Goal: Information Seeking & Learning: Find specific fact

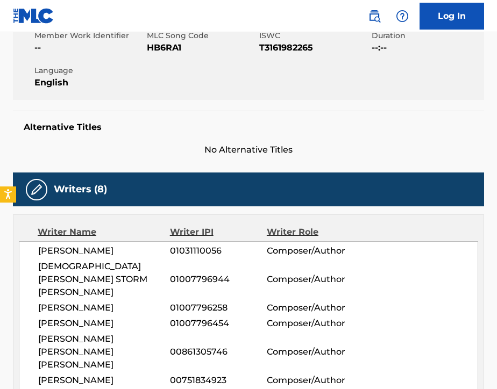
scroll to position [209, 0]
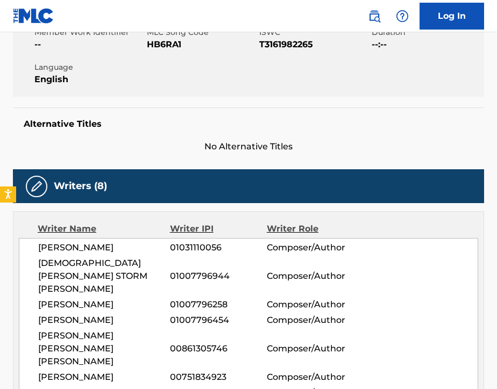
drag, startPoint x: 39, startPoint y: 248, endPoint x: 147, endPoint y: 246, distance: 108.1
click at [147, 246] on span "CHRISTOPHER HOJAS" at bounding box center [104, 247] width 132 height 13
copy span "CHRISTOPHER HOJAS"
click at [166, 243] on span "CHRISTOPHER HOJAS" at bounding box center [104, 247] width 132 height 13
drag, startPoint x: 170, startPoint y: 247, endPoint x: 224, endPoint y: 251, distance: 54.4
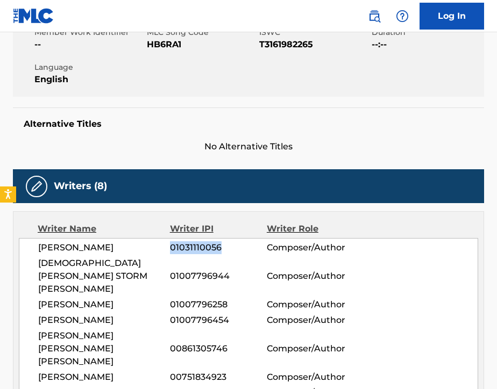
click at [224, 251] on span "01031110056" at bounding box center [218, 247] width 97 height 13
copy span "01031110056"
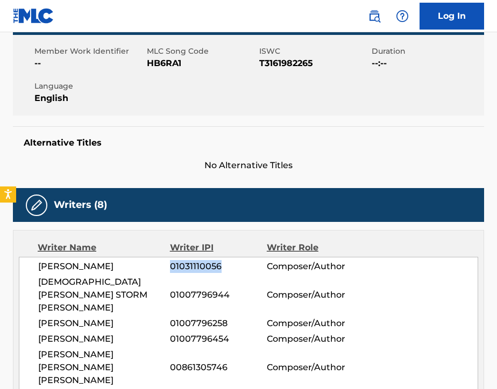
scroll to position [153, 0]
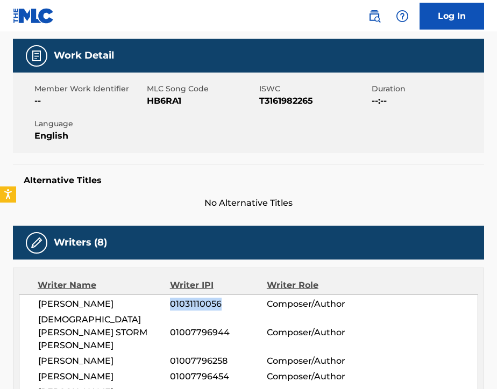
click at [376, 19] on img at bounding box center [374, 16] width 13 height 13
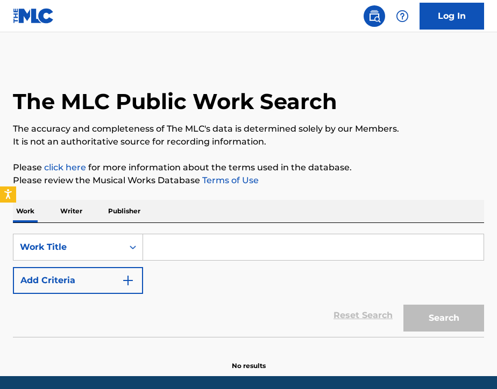
click at [70, 220] on p "Writer" at bounding box center [71, 211] width 28 height 23
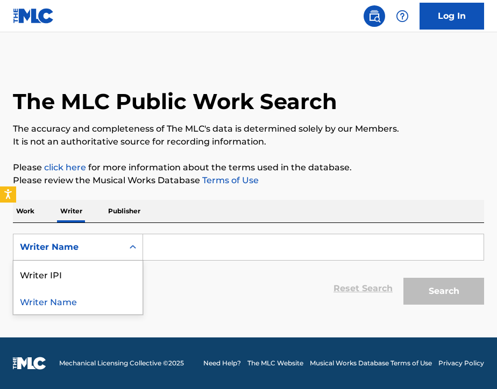
click at [78, 246] on div "Writer Name" at bounding box center [68, 247] width 97 height 13
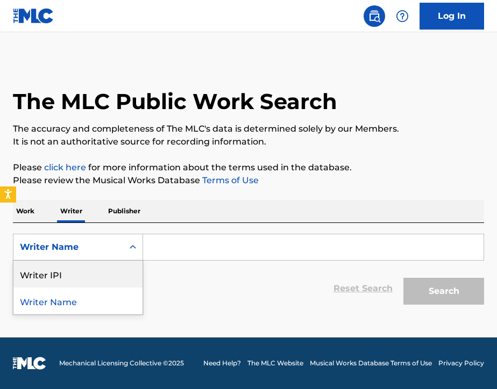
click at [80, 281] on div "Writer IPI" at bounding box center [77, 274] width 129 height 27
click at [166, 254] on input "Search Form" at bounding box center [313, 247] width 340 height 26
paste input "01031110056"
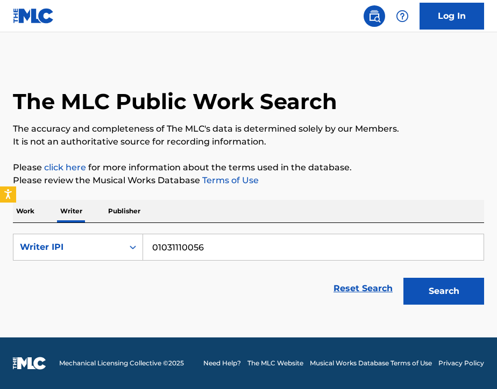
type input "01031110056"
click at [443, 298] on button "Search" at bounding box center [443, 291] width 81 height 27
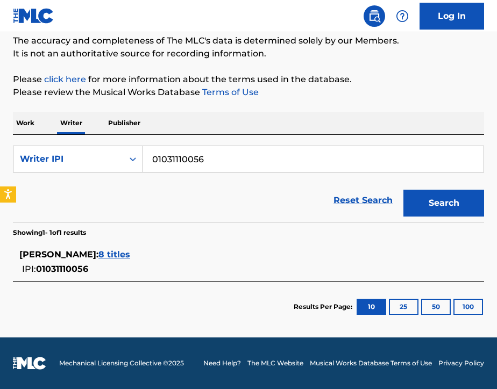
scroll to position [88, 0]
click at [127, 255] on span "8 titles" at bounding box center [114, 254] width 32 height 10
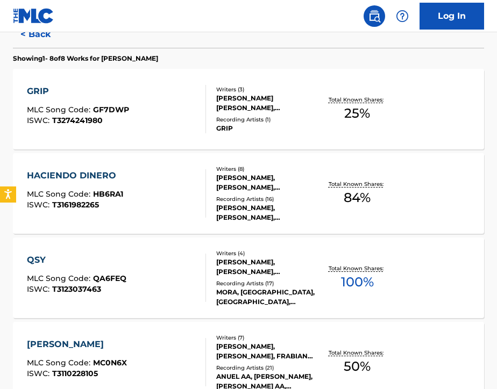
scroll to position [294, 0]
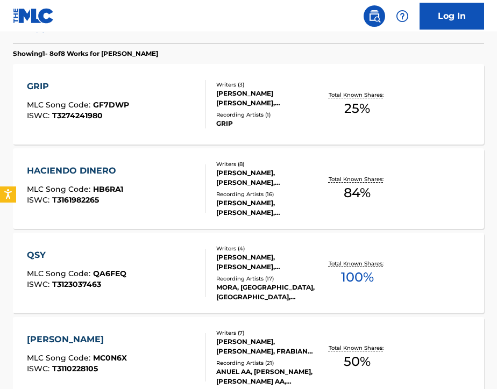
click at [172, 206] on div "HACIENDO DINERO MLC Song Code : HB6RA1 ISWC : T3161982265" at bounding box center [116, 189] width 179 height 48
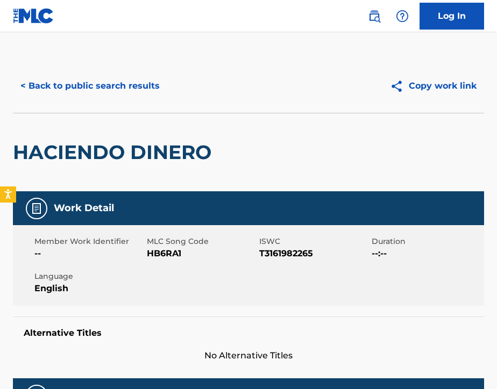
click at [88, 92] on button "< Back to public search results" at bounding box center [90, 86] width 154 height 27
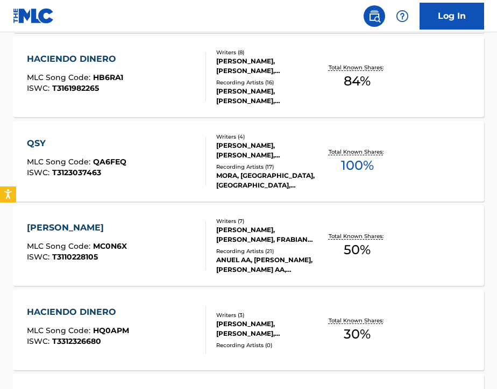
scroll to position [413, 0]
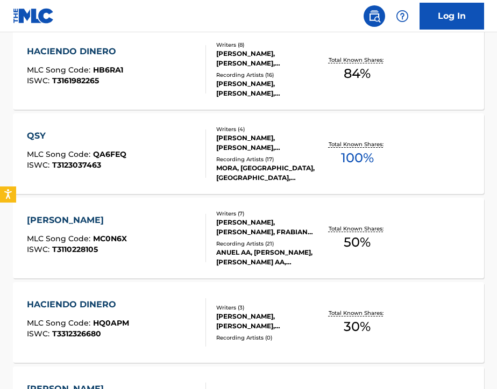
click at [162, 169] on div "QSY MLC Song Code : QA6FEQ ISWC : T3123037463" at bounding box center [116, 154] width 179 height 48
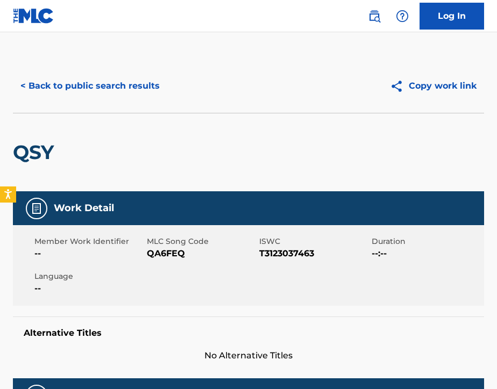
click at [88, 97] on button "< Back to public search results" at bounding box center [90, 86] width 154 height 27
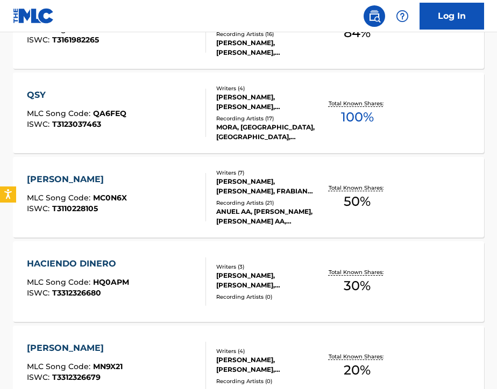
scroll to position [465, 0]
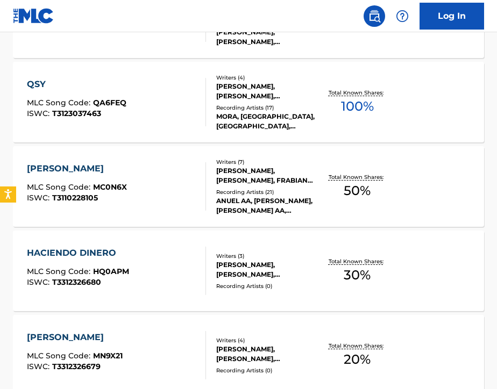
click at [163, 198] on div "MCGREGOR MLC Song Code : MC0N6X ISWC : T3110228105" at bounding box center [116, 186] width 179 height 48
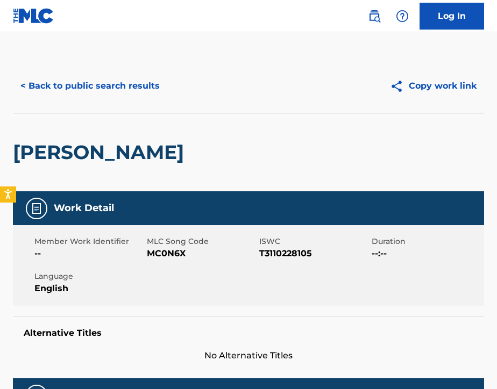
click at [42, 81] on button "< Back to public search results" at bounding box center [90, 86] width 154 height 27
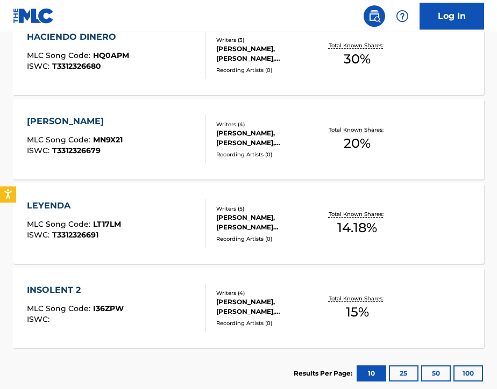
scroll to position [685, 0]
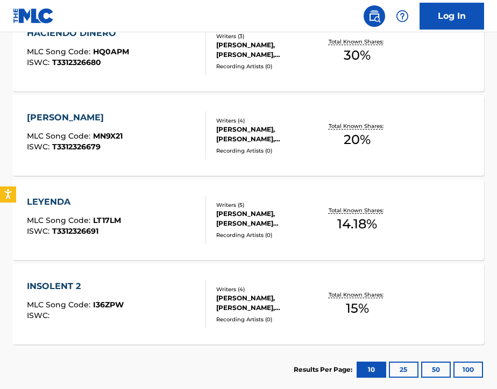
click at [154, 221] on div "LEYENDA MLC Song Code : LT17LM ISWC : T3312326691" at bounding box center [116, 220] width 179 height 48
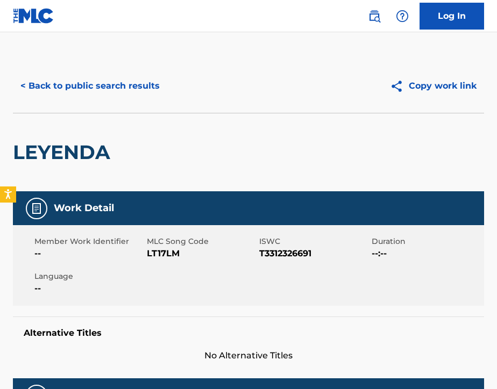
click at [61, 90] on button "< Back to public search results" at bounding box center [90, 86] width 154 height 27
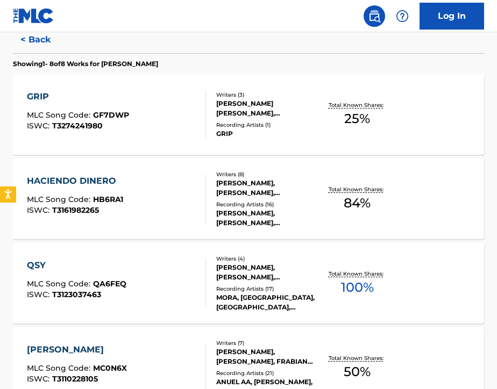
scroll to position [285, 0]
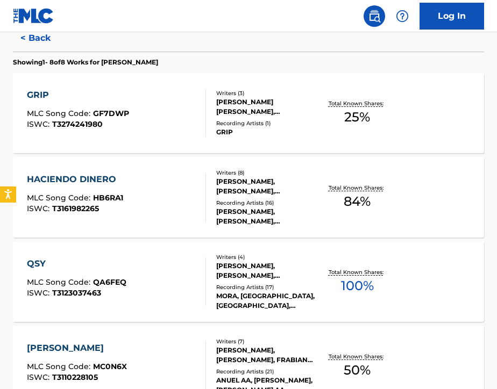
click at [149, 212] on div "HACIENDO DINERO MLC Song Code : HB6RA1 ISWC : T3161982265" at bounding box center [116, 197] width 179 height 48
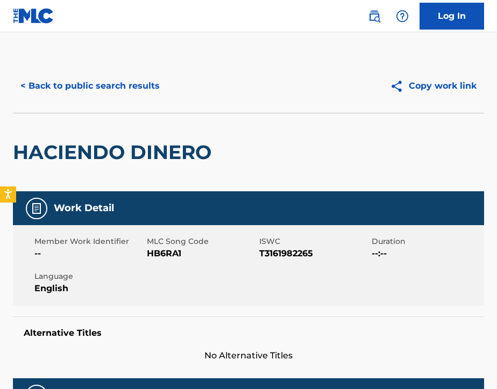
click at [74, 87] on button "< Back to public search results" at bounding box center [90, 86] width 154 height 27
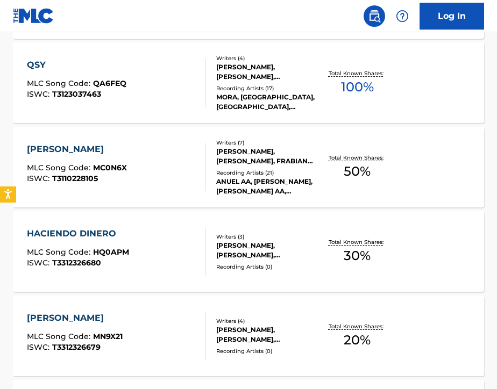
scroll to position [485, 0]
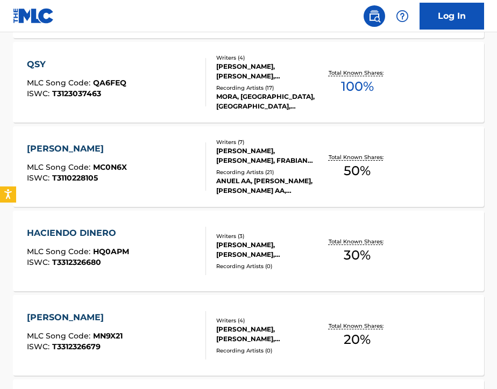
click at [187, 251] on div "HACIENDO DINERO MLC Song Code : HQ0APM ISWC : T3312326680" at bounding box center [116, 251] width 179 height 48
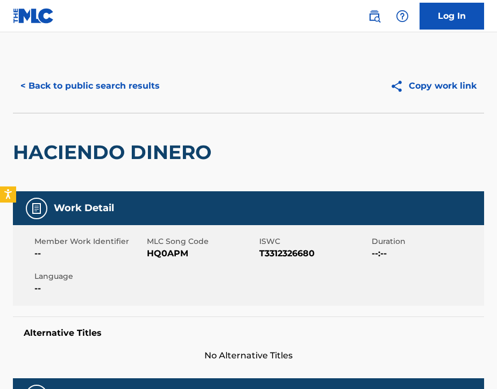
click at [58, 91] on button "< Back to public search results" at bounding box center [90, 86] width 154 height 27
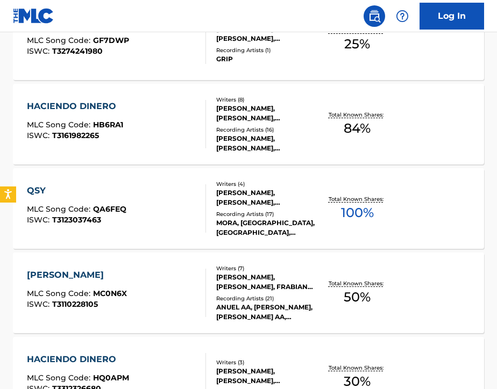
scroll to position [359, 0]
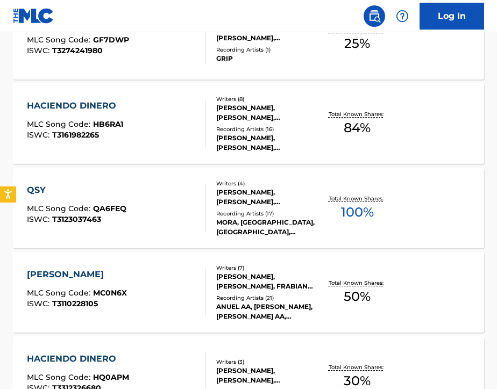
click at [139, 308] on div "MCGREGOR MLC Song Code : MC0N6X ISWC : T3110228105" at bounding box center [116, 292] width 179 height 48
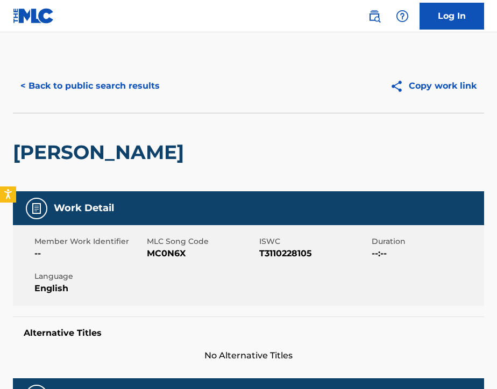
click at [60, 85] on button "< Back to public search results" at bounding box center [90, 86] width 154 height 27
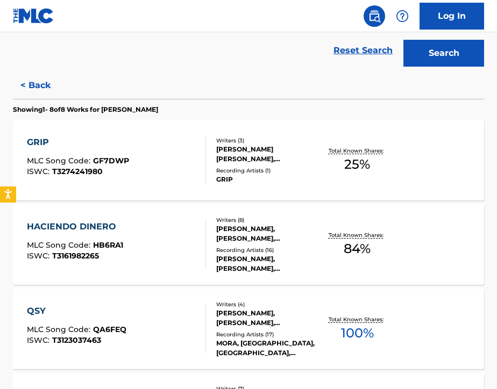
scroll to position [247, 0]
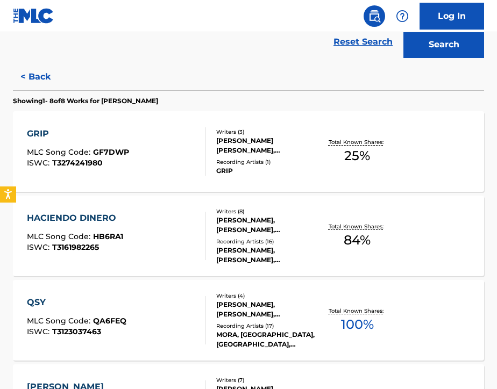
click at [152, 161] on div "GRIP MLC Song Code : GF7DWP ISWC : T3274241980" at bounding box center [116, 151] width 179 height 48
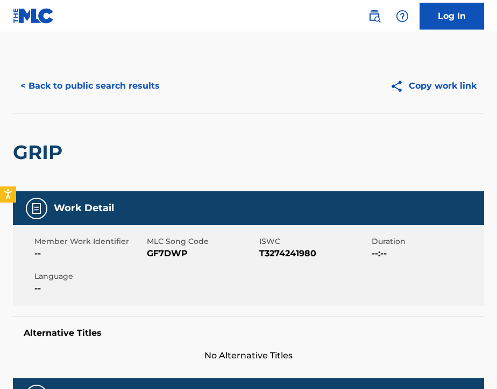
click at [54, 84] on button "< Back to public search results" at bounding box center [90, 86] width 154 height 27
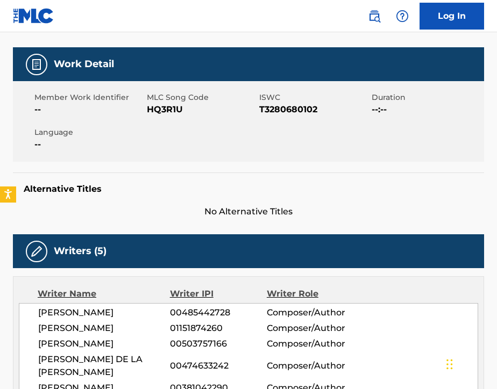
scroll to position [167, 0]
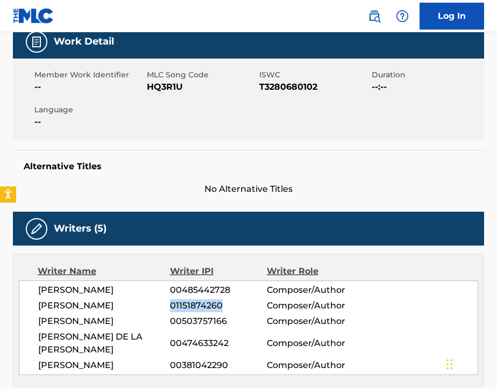
drag, startPoint x: 170, startPoint y: 305, endPoint x: 231, endPoint y: 309, distance: 60.9
click at [231, 309] on span "01151874260" at bounding box center [218, 305] width 97 height 13
copy span "01151874260"
click at [149, 139] on div "Member Work Identifier -- MLC Song Code HQ3R1U ISWC T3280680102 Duration --:-- …" at bounding box center [248, 99] width 471 height 81
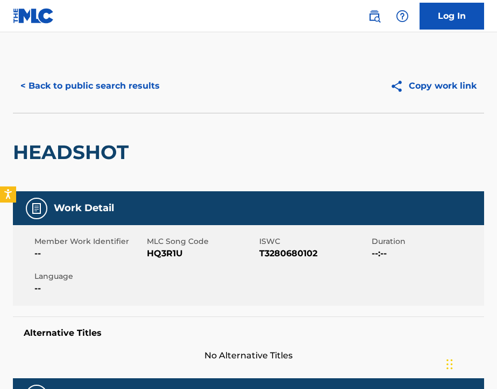
scroll to position [0, 0]
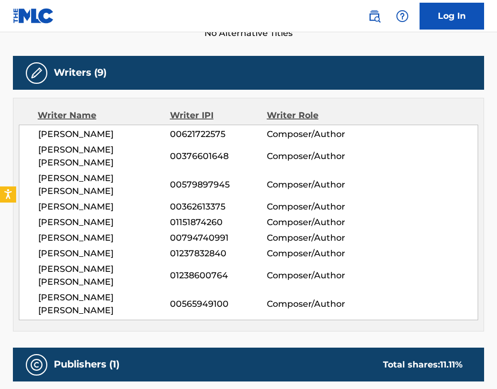
scroll to position [344, 0]
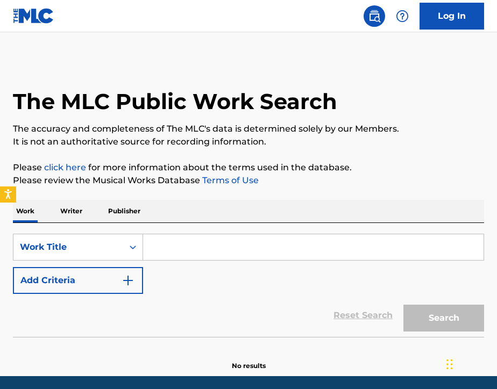
click at [77, 209] on p "Writer" at bounding box center [71, 211] width 28 height 23
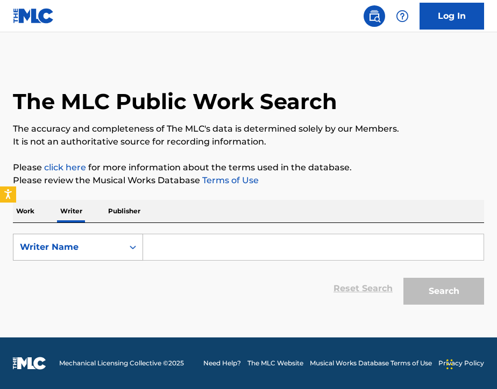
click at [77, 260] on div "Writer Name" at bounding box center [78, 247] width 130 height 27
click at [77, 276] on div "Writer IPI" at bounding box center [77, 274] width 129 height 27
click at [174, 250] on input "Search Form" at bounding box center [313, 247] width 340 height 26
paste input "01151874260"
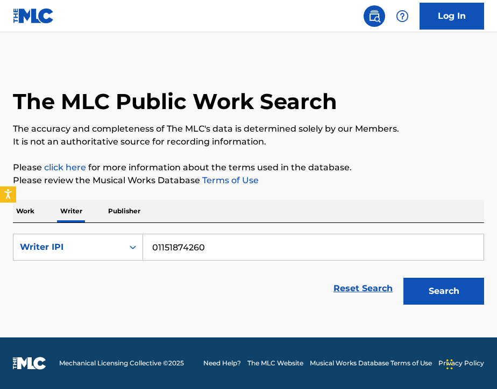
type input "01151874260"
click at [435, 295] on button "Search" at bounding box center [443, 291] width 81 height 27
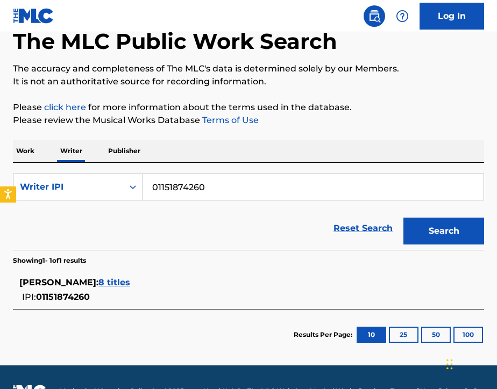
scroll to position [82, 0]
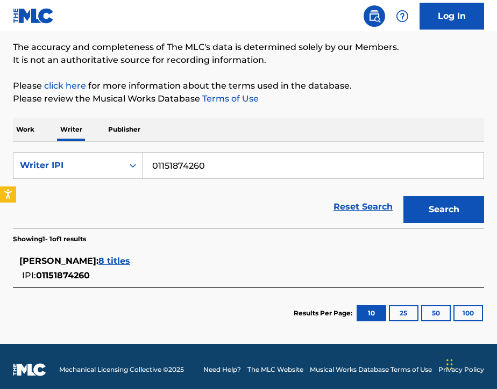
click at [130, 263] on span "8 titles" at bounding box center [114, 261] width 32 height 10
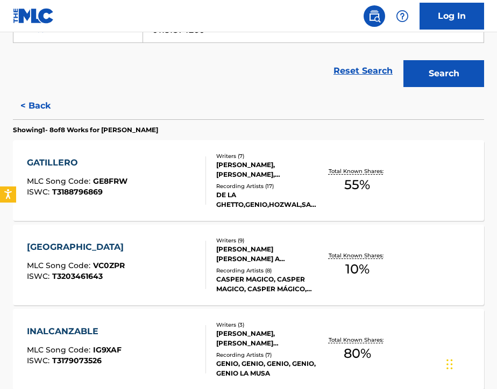
scroll to position [229, 0]
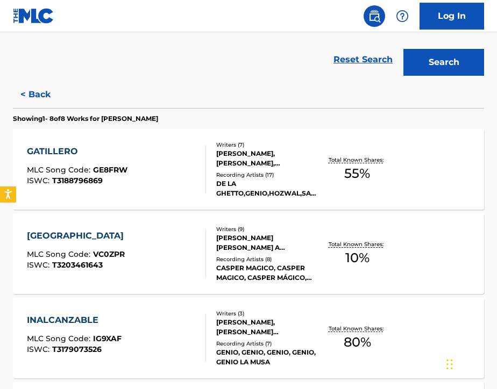
click at [146, 167] on div "GATILLERO MLC Song Code : GE8FRW ISWC : T3188796869" at bounding box center [116, 169] width 179 height 48
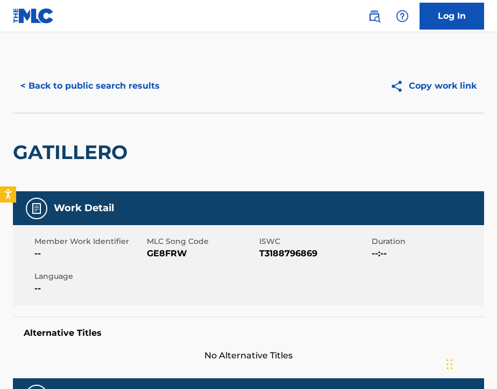
click at [65, 85] on button "< Back to public search results" at bounding box center [90, 86] width 154 height 27
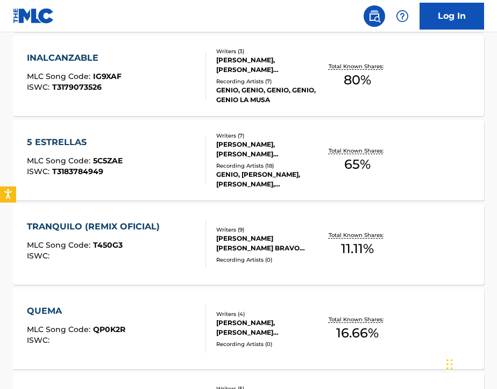
scroll to position [493, 0]
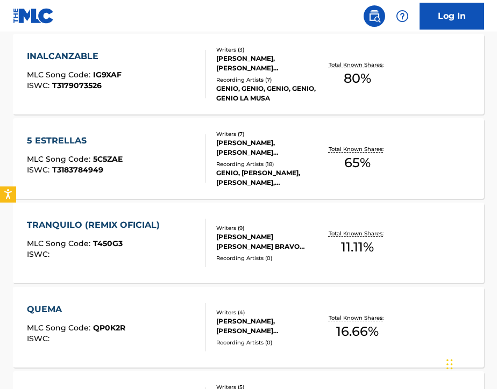
click at [166, 174] on div "5 ESTRELLAS MLC Song Code : 5C5ZAE ISWC : T3183784949" at bounding box center [116, 158] width 179 height 48
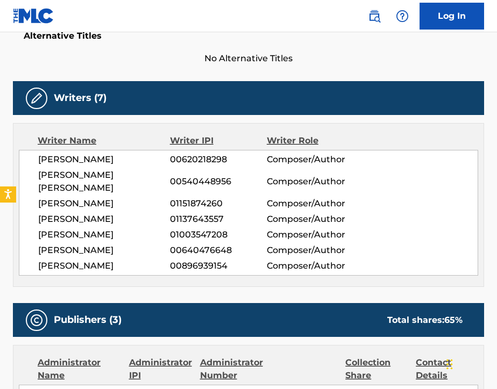
scroll to position [299, 0]
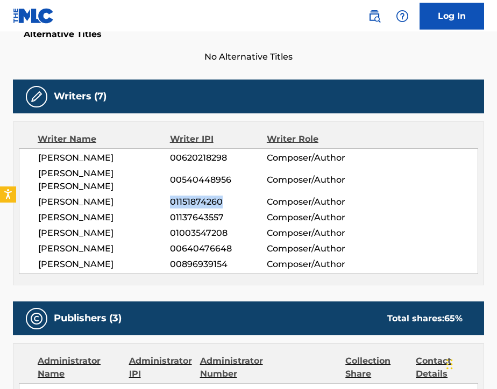
drag, startPoint x: 169, startPoint y: 190, endPoint x: 228, endPoint y: 190, distance: 58.6
click at [228, 196] on span "01151874260" at bounding box center [218, 202] width 97 height 13
copy span "01151874260"
click at [256, 242] on span "00640476648" at bounding box center [218, 248] width 97 height 13
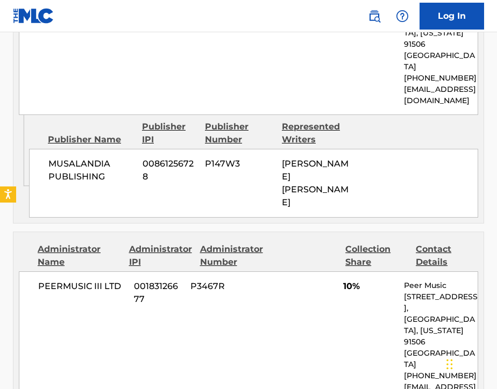
scroll to position [1028, 0]
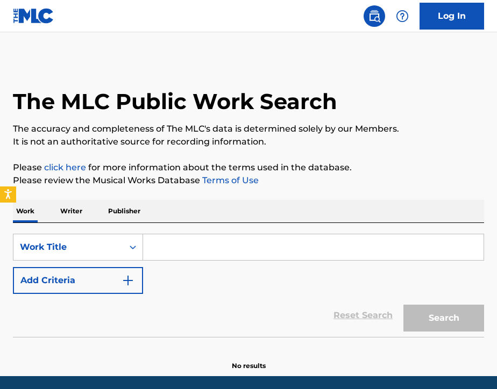
click at [176, 244] on input "Search Form" at bounding box center [313, 247] width 340 height 26
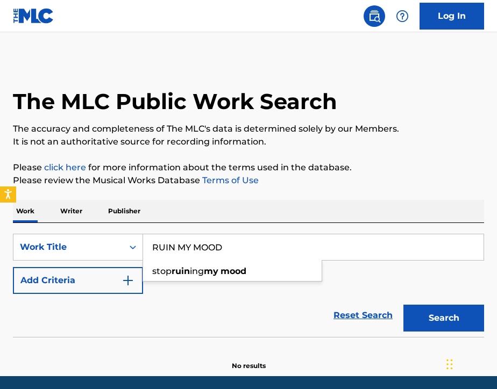
type input "RUIN MY MOOD"
click at [215, 209] on div "Work Writer Publisher" at bounding box center [248, 211] width 471 height 23
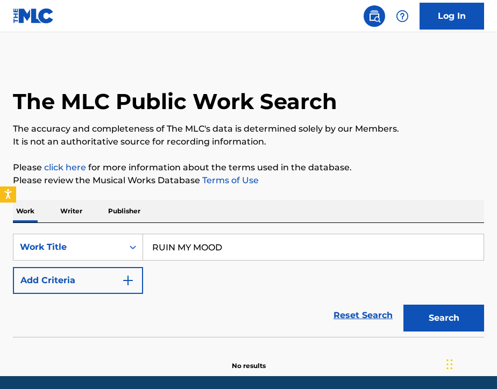
click at [111, 285] on button "Add Criteria" at bounding box center [78, 280] width 130 height 27
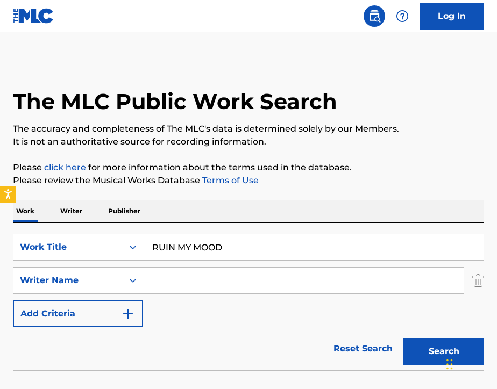
click at [169, 283] on input "Search Form" at bounding box center [303, 281] width 320 height 26
paste input "Giovanni"
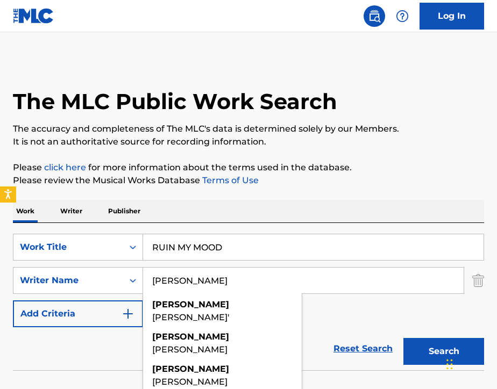
click at [446, 351] on div "Chat Widget" at bounding box center [470, 364] width 54 height 52
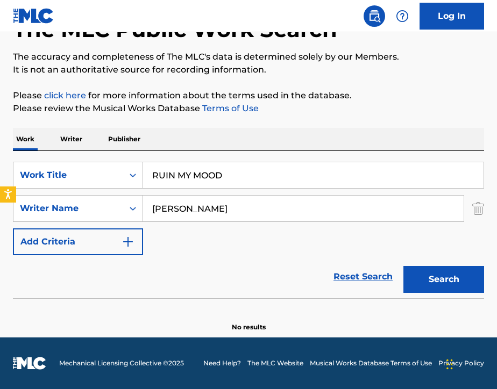
scroll to position [72, 0]
click at [419, 284] on button "Search" at bounding box center [443, 279] width 81 height 27
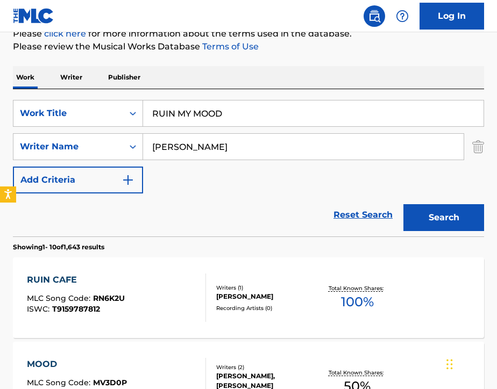
scroll to position [156, 0]
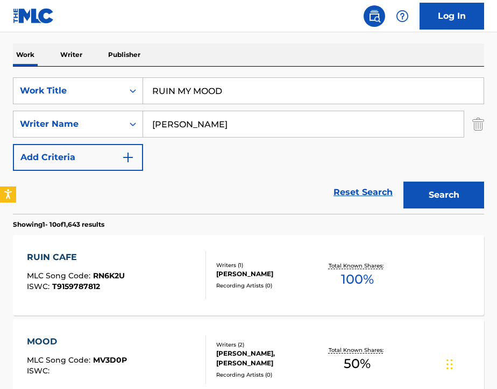
click at [201, 131] on input "Giovanni" at bounding box center [303, 124] width 320 height 26
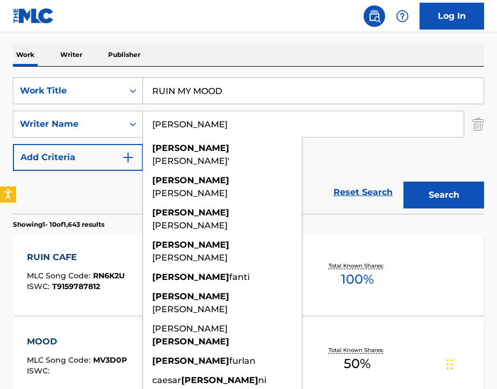
click at [201, 131] on input "Giovanni" at bounding box center [303, 124] width 320 height 26
click at [203, 128] on input "Giovanni" at bounding box center [303, 124] width 320 height 26
click at [310, 153] on div "SearchWithCriteriab725cf9a-71af-4c87-be64-f53968ad6ac5 Work Title RUIN MY MOOD …" at bounding box center [248, 124] width 471 height 94
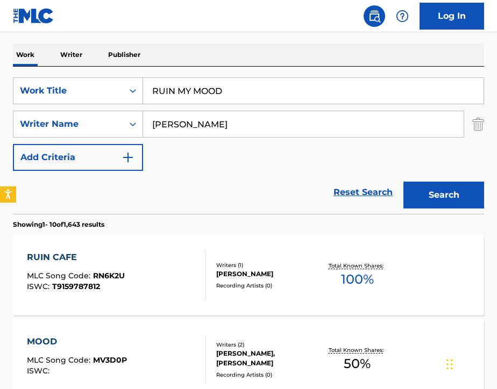
click at [197, 130] on input "Giovanni" at bounding box center [303, 124] width 320 height 26
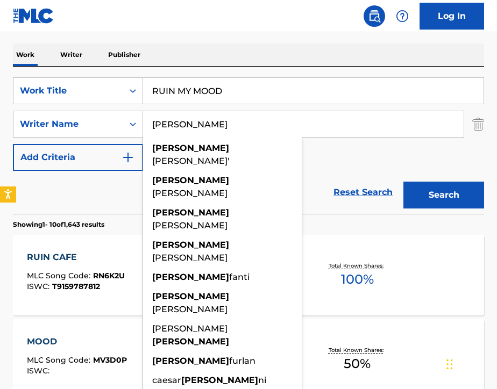
click at [198, 130] on input "Giovanni" at bounding box center [303, 124] width 320 height 26
paste input "Goree"
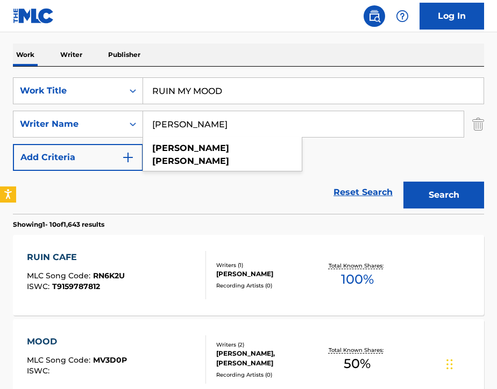
type input "Giovanni Goree"
click at [448, 195] on button "Search" at bounding box center [443, 195] width 81 height 27
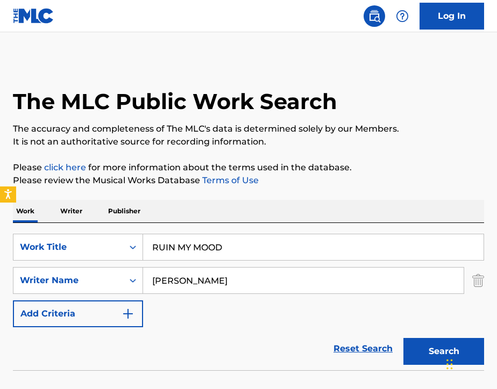
scroll to position [0, 0]
click at [233, 245] on input "RUIN MY MOOD" at bounding box center [313, 247] width 340 height 26
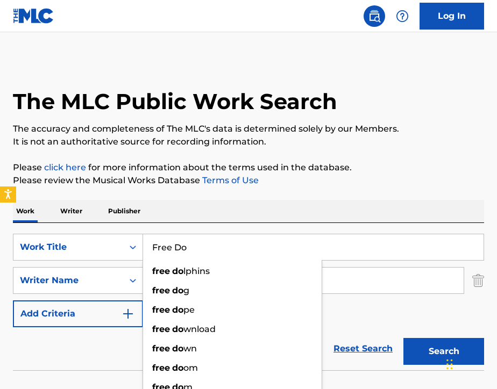
type input "Free Do"
click at [236, 195] on div "The MLC Public Work Search The accuracy and completeness of The MLC's data is d…" at bounding box center [248, 231] width 497 height 345
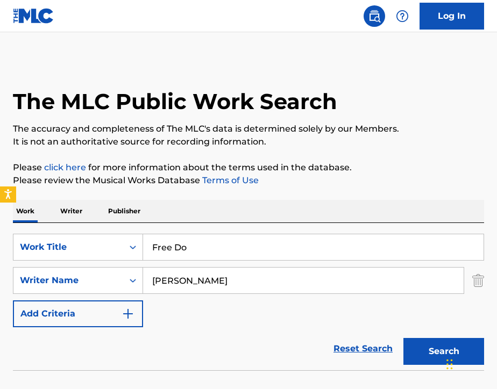
click at [250, 289] on input "Giovanni Goree" at bounding box center [303, 281] width 320 height 26
click at [250, 289] on input "Giovanni Gorge" at bounding box center [303, 281] width 320 height 26
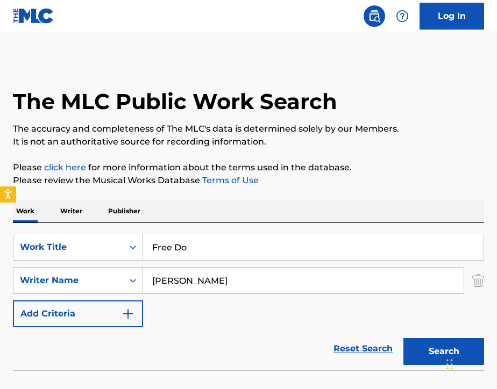
click at [250, 289] on input "Giovanni Gorge" at bounding box center [303, 281] width 320 height 26
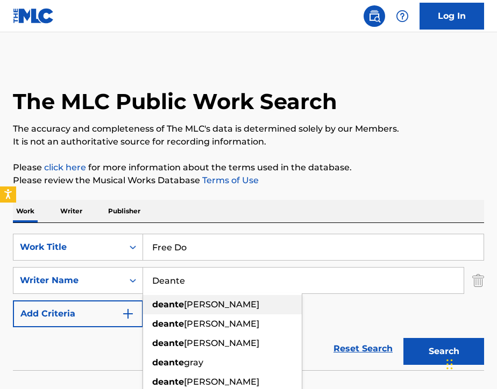
click at [258, 300] on div "deante johnson" at bounding box center [222, 304] width 159 height 19
type input "deante johnson"
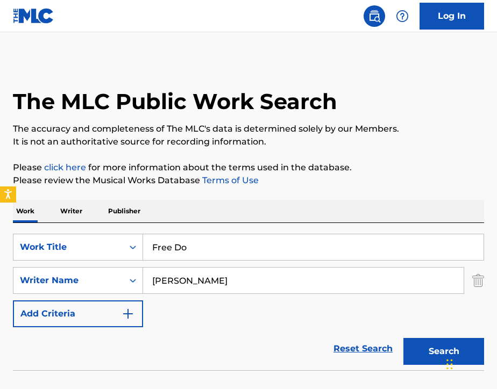
click at [433, 347] on button "Search" at bounding box center [443, 351] width 81 height 27
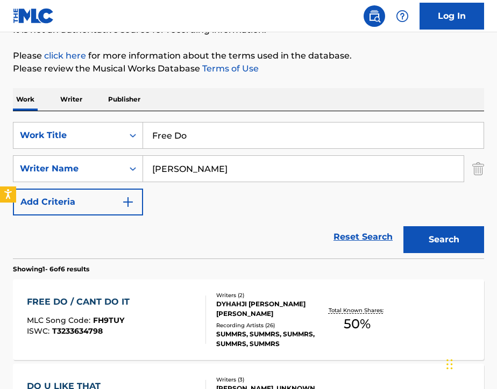
scroll to position [118, 0]
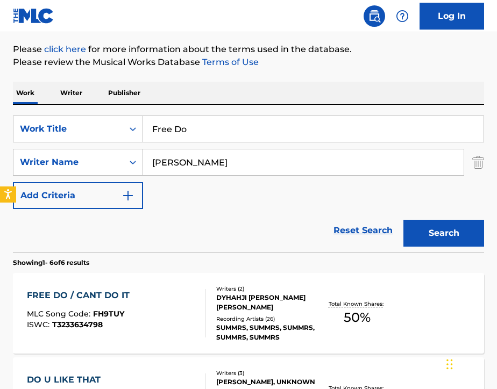
click at [197, 308] on div at bounding box center [201, 313] width 9 height 48
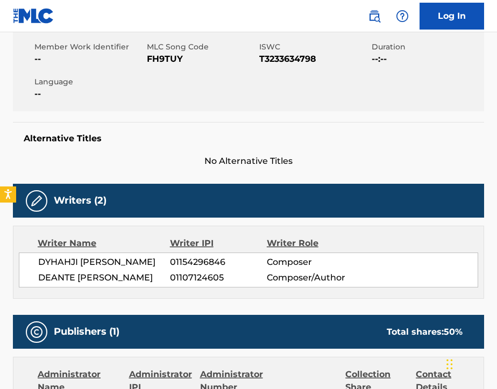
scroll to position [193, 0]
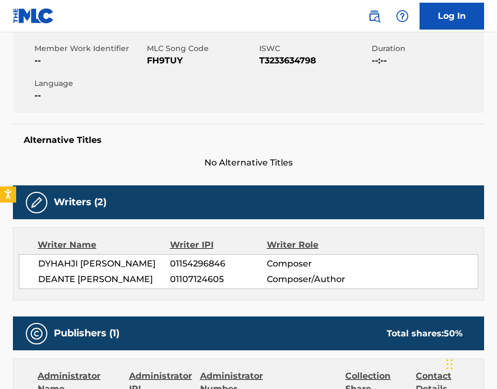
click at [373, 25] on link at bounding box center [374, 16] width 22 height 22
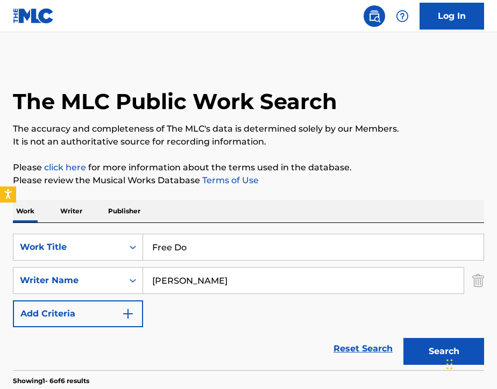
click at [222, 237] on input "Free Do" at bounding box center [313, 247] width 340 height 26
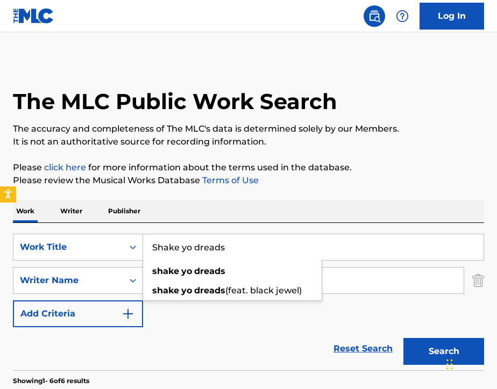
type input "Shake yo dreads"
click at [272, 204] on div "Work Writer Publisher" at bounding box center [248, 211] width 471 height 23
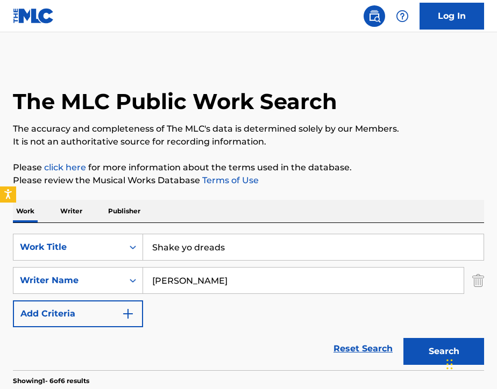
click at [256, 287] on input "deante johnson" at bounding box center [303, 281] width 320 height 26
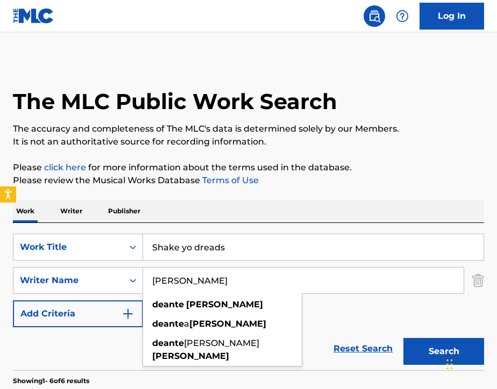
click at [256, 287] on input "deante johnson" at bounding box center [303, 281] width 320 height 26
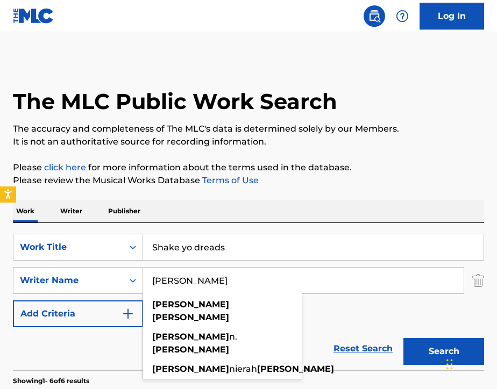
type input "Janae Wherry"
click at [367, 306] on div "SearchWithCriteriab725cf9a-71af-4c87-be64-f53968ad6ac5 Work Title Shake yo drea…" at bounding box center [248, 281] width 471 height 94
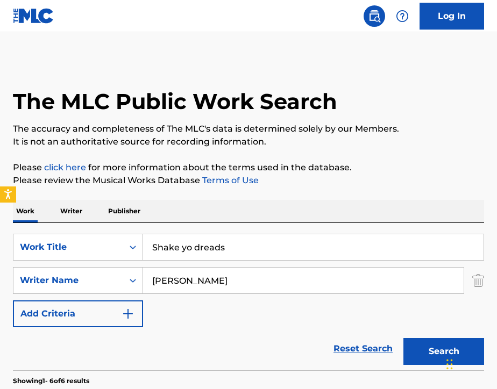
click at [431, 346] on button "Search" at bounding box center [443, 351] width 81 height 27
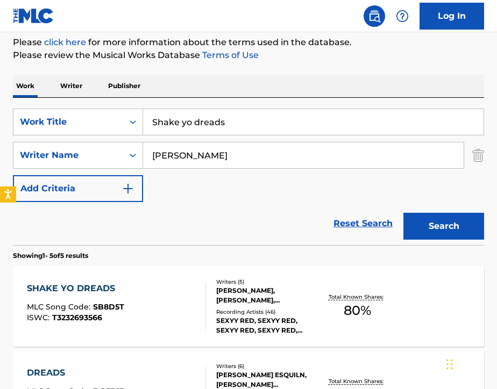
scroll to position [125, 0]
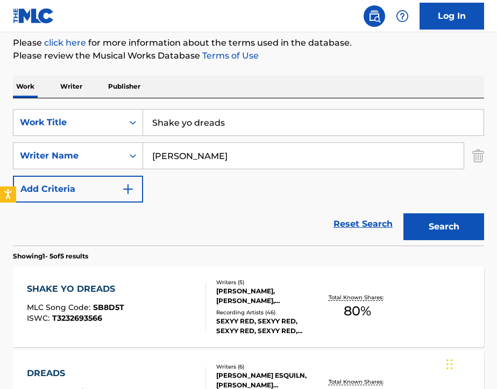
click at [183, 297] on div "SHAKE YO DREADS MLC Song Code : SB8D5T ISWC : T3232693566" at bounding box center [116, 307] width 179 height 48
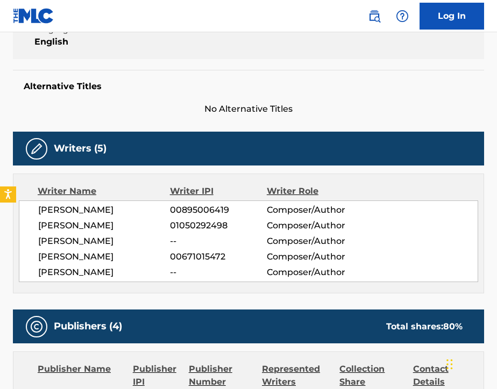
scroll to position [248, 0]
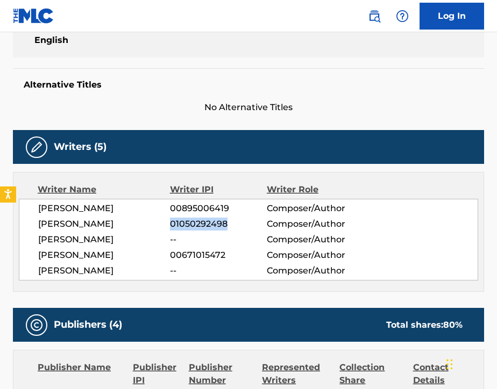
drag, startPoint x: 169, startPoint y: 225, endPoint x: 227, endPoint y: 228, distance: 57.6
click at [227, 228] on span "01050292498" at bounding box center [218, 224] width 97 height 13
copy span "01050292498"
click at [197, 84] on h5 "Alternative Titles" at bounding box center [248, 85] width 449 height 11
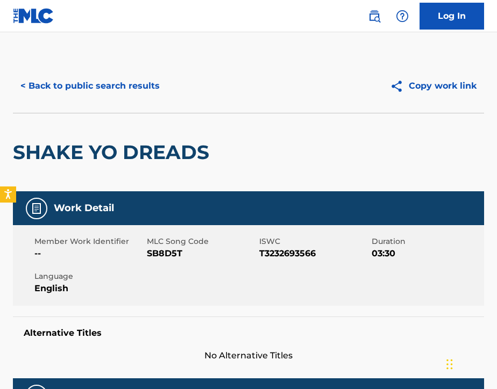
scroll to position [0, 0]
click at [369, 22] on img at bounding box center [374, 16] width 13 height 13
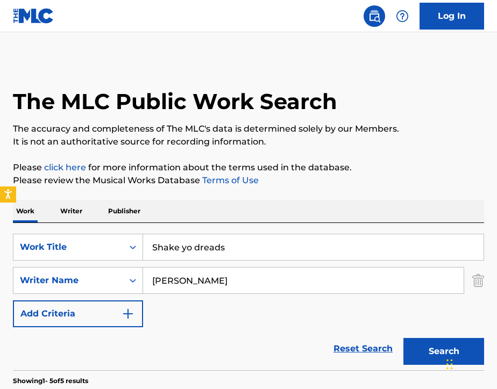
click at [76, 213] on p "Writer" at bounding box center [71, 211] width 28 height 23
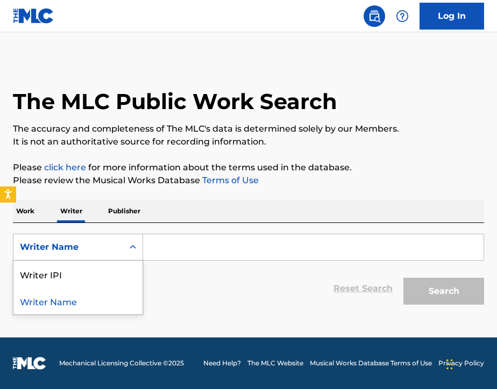
click at [101, 251] on div "Writer Name" at bounding box center [68, 247] width 97 height 13
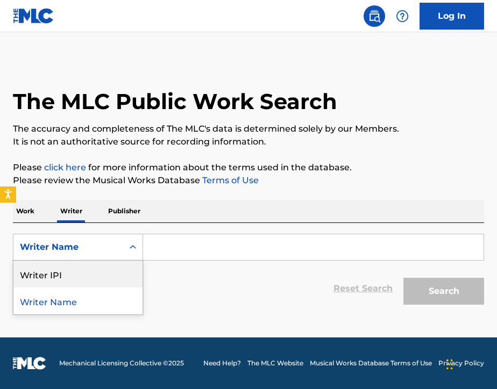
click at [95, 279] on div "Writer IPI" at bounding box center [77, 274] width 129 height 27
click at [180, 254] on input "Search Form" at bounding box center [313, 247] width 340 height 26
paste input "01050292498"
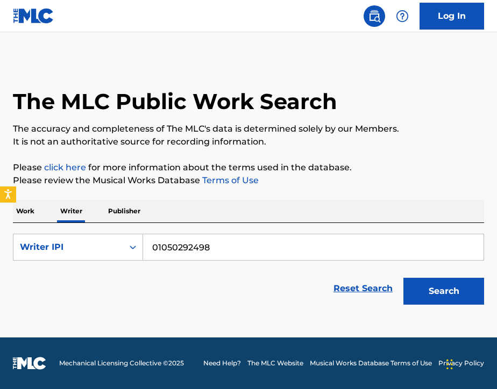
type input "01050292498"
click at [440, 295] on button "Search" at bounding box center [443, 291] width 81 height 27
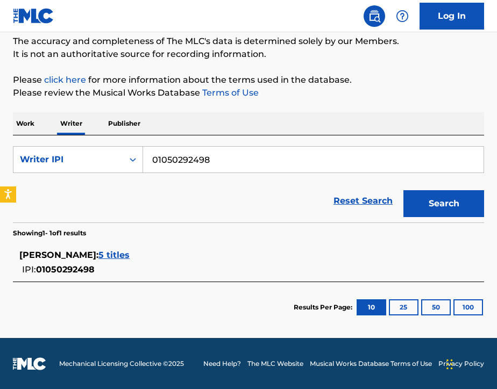
scroll to position [88, 0]
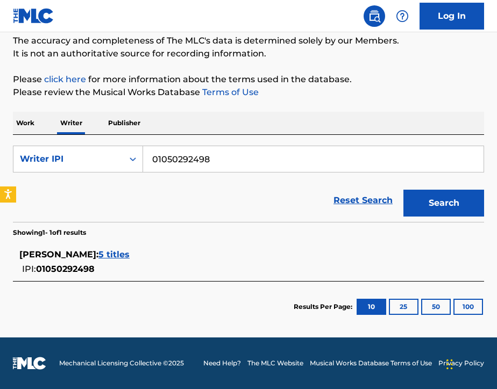
click at [130, 259] on span "5 titles" at bounding box center [113, 254] width 31 height 10
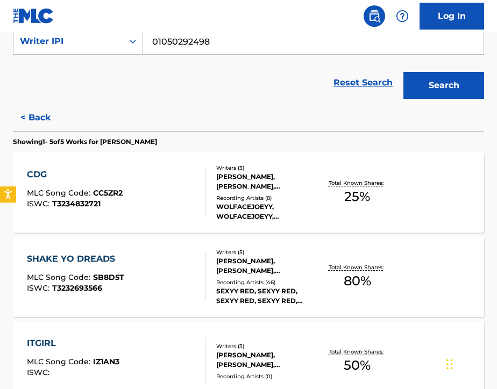
scroll to position [207, 0]
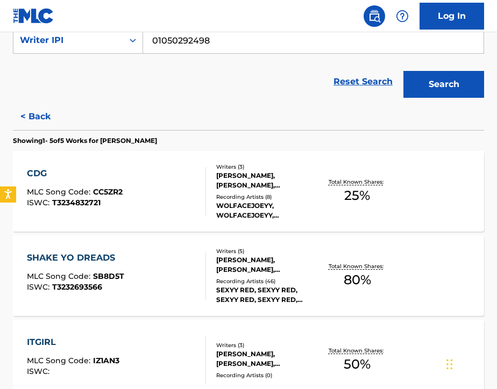
click at [179, 199] on div "CDG MLC Song Code : CC5ZR2 ISWC : T3234832721" at bounding box center [116, 191] width 179 height 48
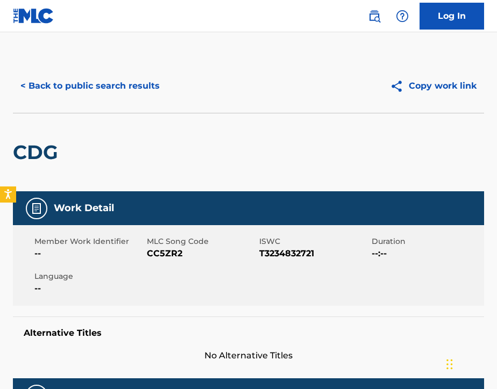
click at [65, 85] on button "< Back to public search results" at bounding box center [90, 86] width 154 height 27
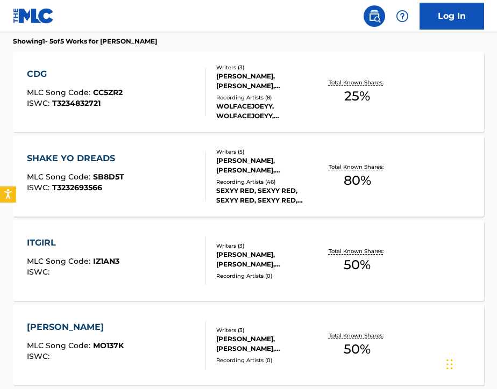
scroll to position [311, 0]
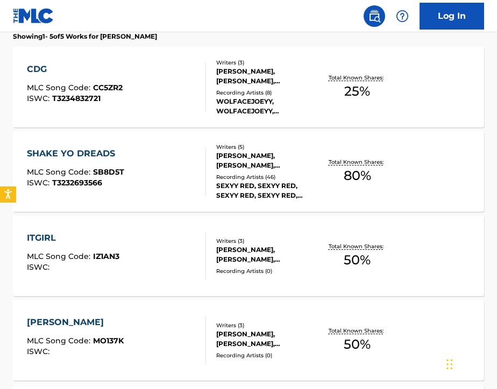
click at [154, 182] on div "SHAKE YO DREADS MLC Song Code : SB8D5T ISWC : T3232693566" at bounding box center [116, 171] width 179 height 48
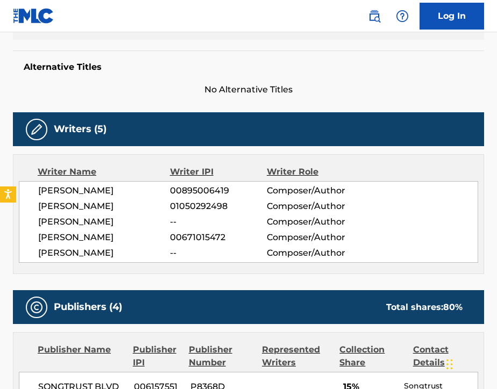
scroll to position [269, 0]
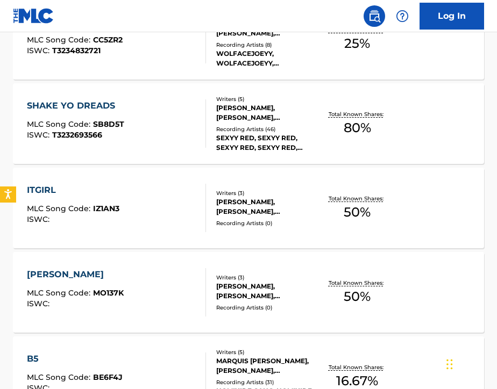
scroll to position [363, 0]
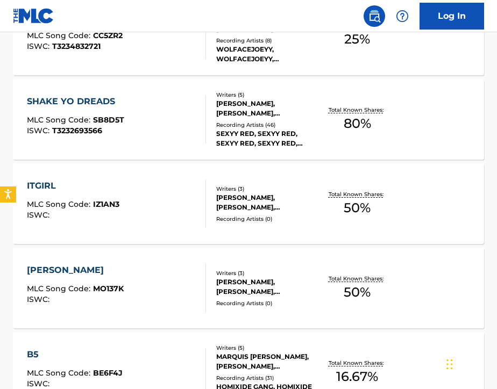
click at [190, 224] on div "ITGIRL MLC Song Code : IZ1AN3 ISWC :" at bounding box center [116, 204] width 179 height 48
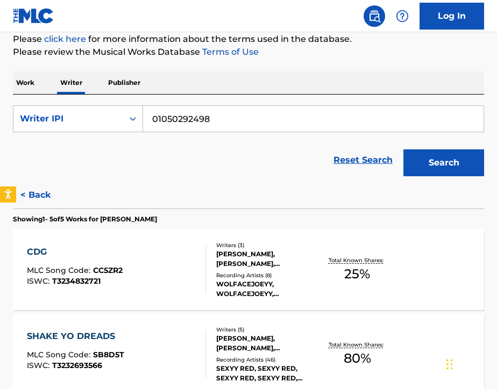
scroll to position [132, 0]
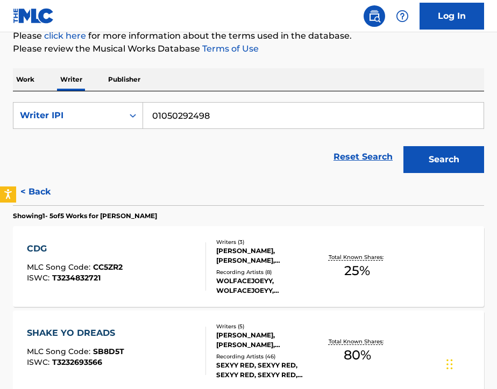
click at [163, 248] on div "CDG MLC Song Code : CC5ZR2 ISWC : T3234832721" at bounding box center [116, 266] width 179 height 48
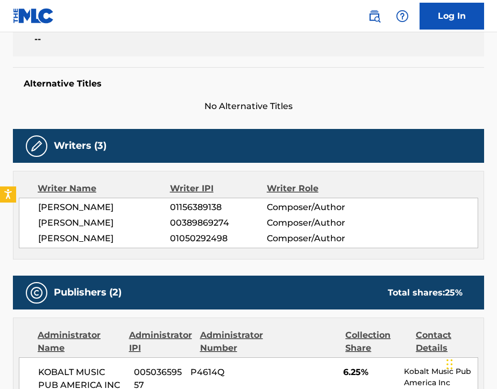
scroll to position [249, 0]
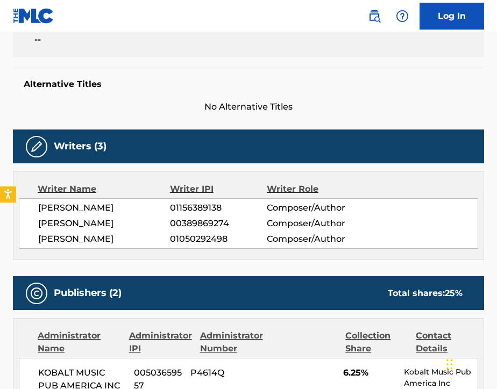
drag, startPoint x: 40, startPoint y: 240, endPoint x: 131, endPoint y: 243, distance: 91.4
click at [131, 242] on span "MURPHY MCCLEERY" at bounding box center [104, 239] width 132 height 13
copy span "MURPHY MCCLEERY"
drag, startPoint x: 170, startPoint y: 239, endPoint x: 226, endPoint y: 243, distance: 56.1
click at [226, 243] on span "01050292498" at bounding box center [218, 239] width 97 height 13
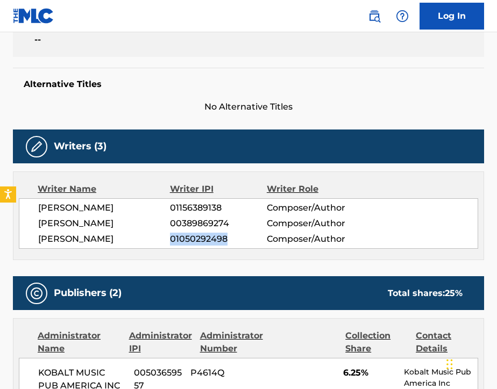
copy span "01050292498"
click at [370, 22] on img at bounding box center [374, 16] width 13 height 13
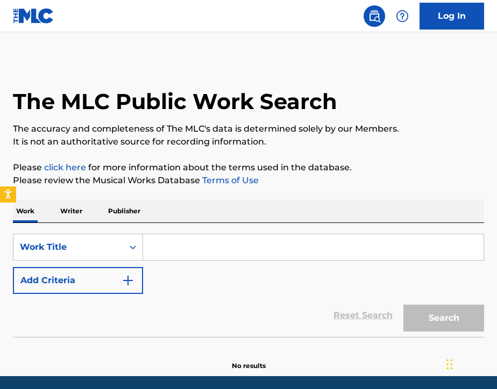
click at [174, 258] on input "Search Form" at bounding box center [313, 247] width 340 height 26
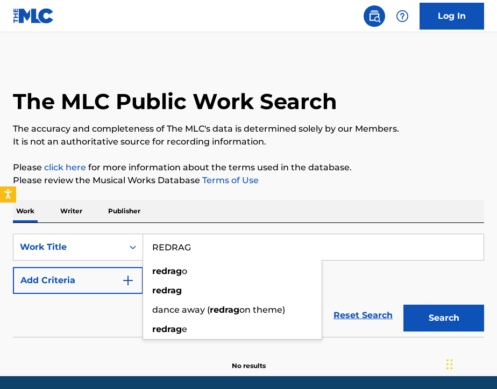
type input "REDRAG"
click at [195, 216] on div "Work Writer Publisher" at bounding box center [248, 211] width 471 height 23
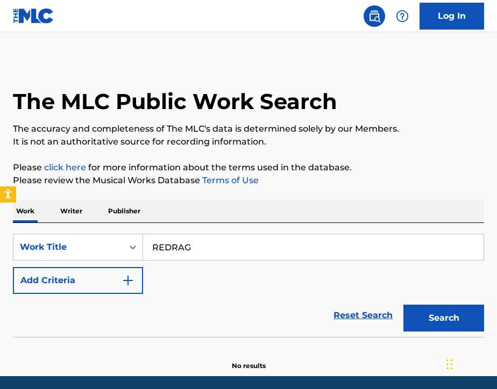
click at [115, 278] on button "Add Criteria" at bounding box center [78, 280] width 130 height 27
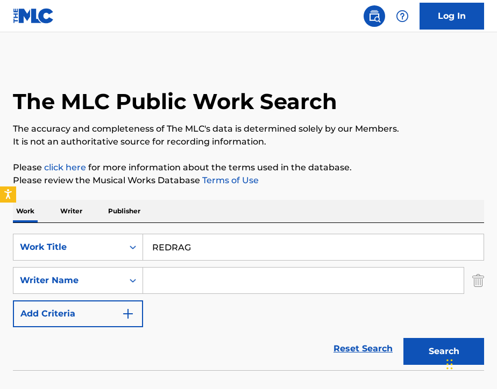
click at [172, 278] on input "Search Form" at bounding box center [303, 281] width 320 height 26
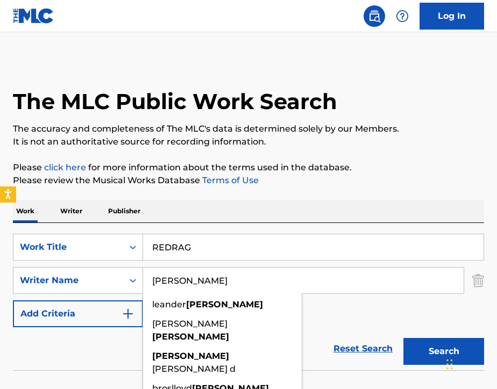
type input "campbell"
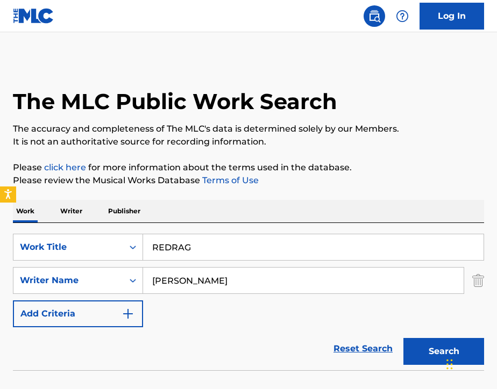
click at [340, 309] on div "SearchWithCriteriab725cf9a-71af-4c87-be64-f53968ad6ac5 Work Title REDRAG Search…" at bounding box center [248, 281] width 471 height 94
click at [421, 347] on button "Search" at bounding box center [443, 351] width 81 height 27
click at [235, 246] on input "REDRAG" at bounding box center [313, 247] width 340 height 26
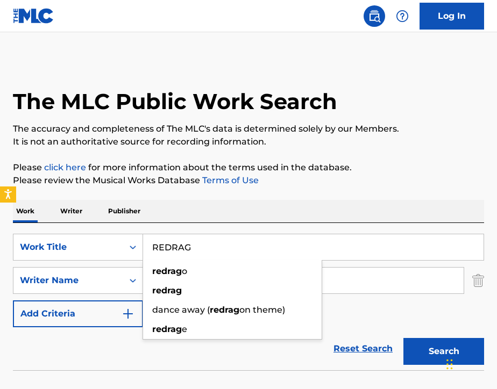
click at [235, 246] on input "REDRAG" at bounding box center [313, 247] width 340 height 26
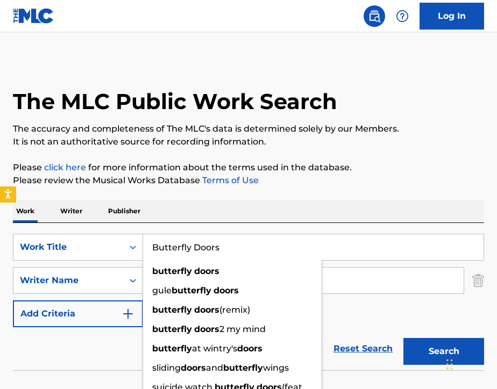
type input "Butterfly Doors"
click at [274, 216] on div "Work Writer Publisher" at bounding box center [248, 211] width 471 height 23
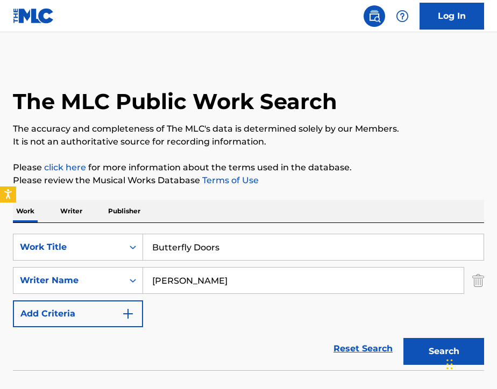
click at [252, 273] on input "campbell" at bounding box center [303, 281] width 320 height 26
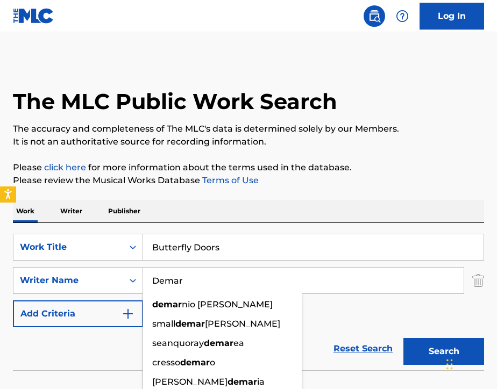
type input "Demar"
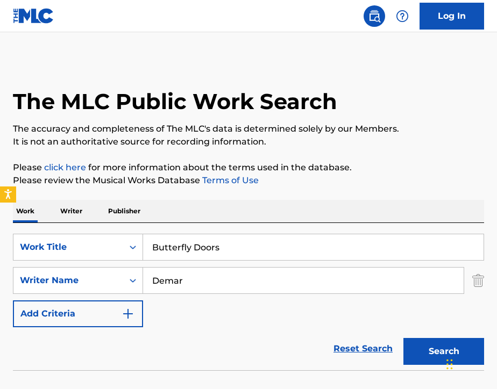
click at [411, 342] on button "Search" at bounding box center [443, 351] width 81 height 27
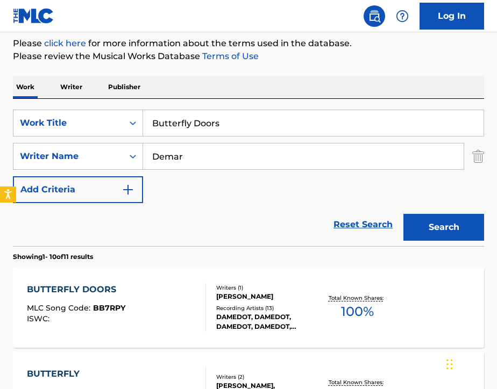
scroll to position [139, 0]
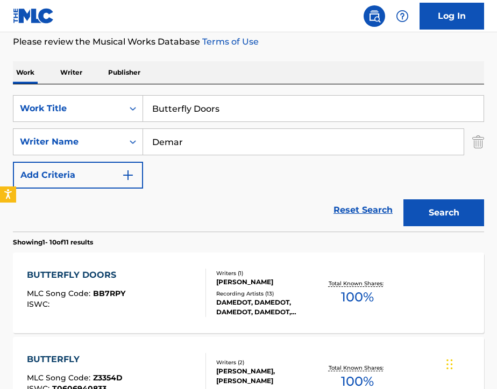
click at [199, 302] on div at bounding box center [201, 293] width 9 height 48
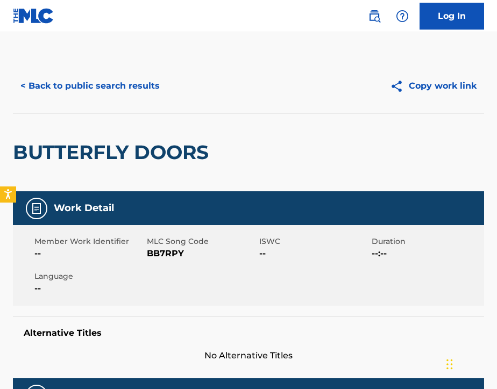
click at [58, 91] on button "< Back to public search results" at bounding box center [90, 86] width 154 height 27
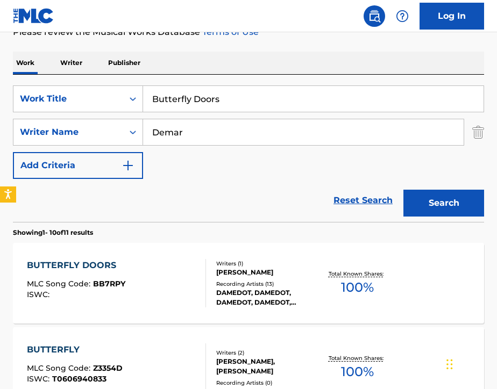
scroll to position [60, 0]
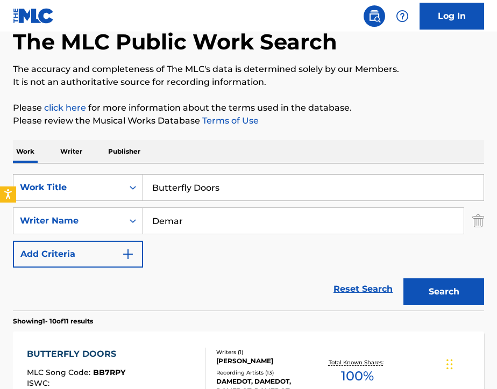
click at [199, 233] on input "Demar" at bounding box center [303, 221] width 320 height 26
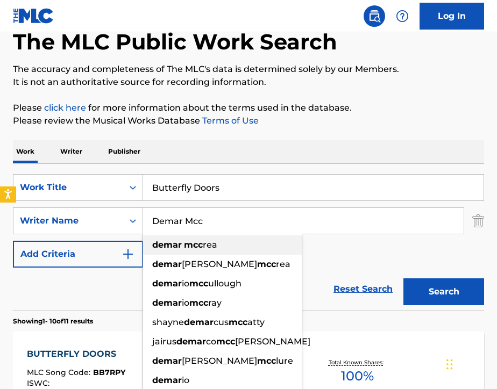
click at [207, 250] on div "demar mcc rea" at bounding box center [222, 244] width 159 height 19
type input "demar mccrea"
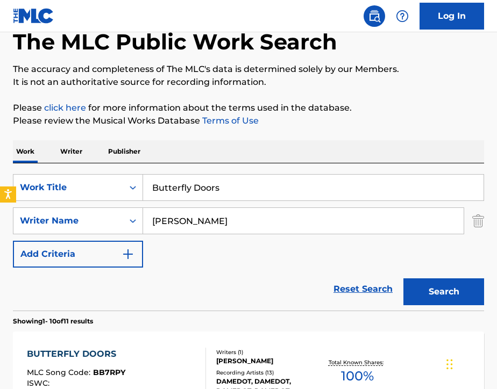
click at [413, 292] on button "Search" at bounding box center [443, 291] width 81 height 27
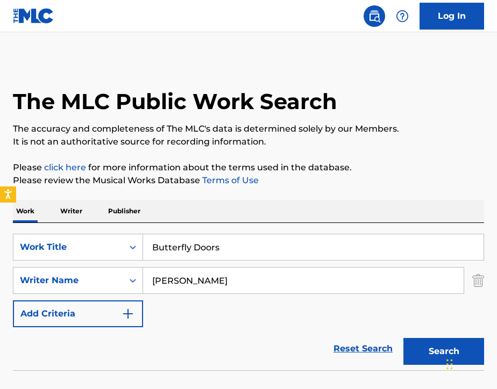
scroll to position [0, 0]
click at [232, 248] on input "Butterfly Doors" at bounding box center [313, 247] width 340 height 26
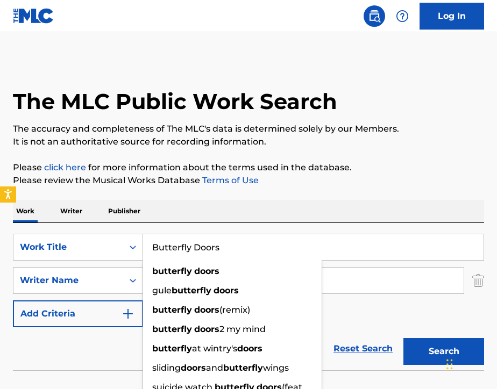
click at [232, 248] on input "Butterfly Doors" at bounding box center [313, 247] width 340 height 26
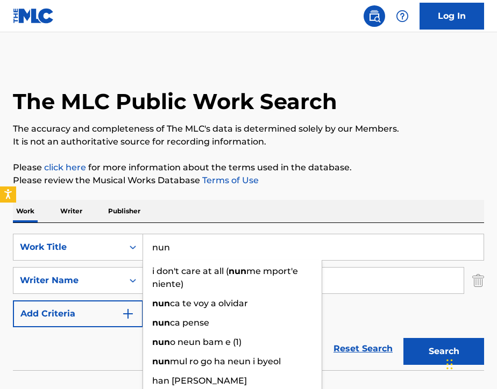
click at [336, 251] on input "nun" at bounding box center [313, 247] width 340 height 26
type input "nun"
click at [341, 301] on div "SearchWithCriteriab725cf9a-71af-4c87-be64-f53968ad6ac5 Work Title nun i don't c…" at bounding box center [248, 281] width 471 height 94
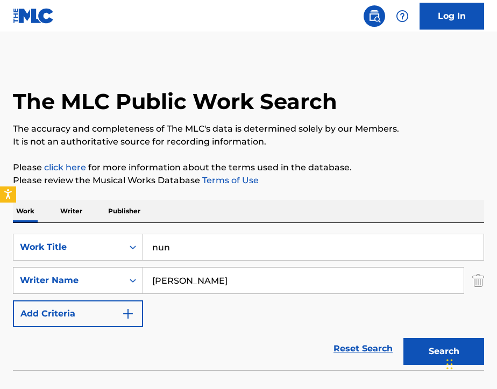
click at [316, 289] on input "demar mccrea" at bounding box center [303, 281] width 320 height 26
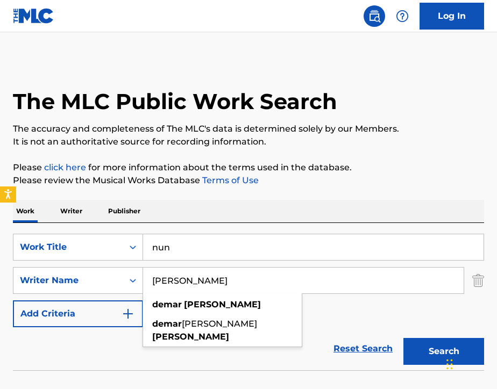
click at [316, 289] on input "demar mccrea" at bounding box center [303, 281] width 320 height 26
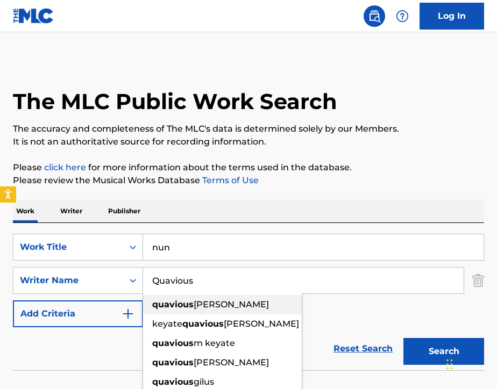
click at [279, 312] on div "quavious keyate marshall" at bounding box center [222, 304] width 159 height 19
type input "quavious keyate marshall"
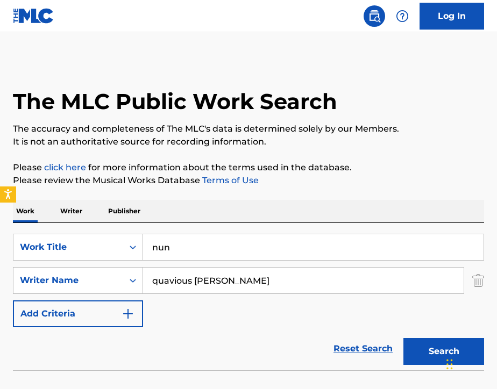
click at [420, 351] on button "Search" at bounding box center [443, 351] width 81 height 27
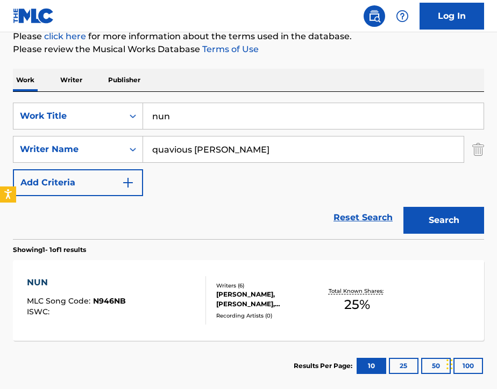
scroll to position [146, 0]
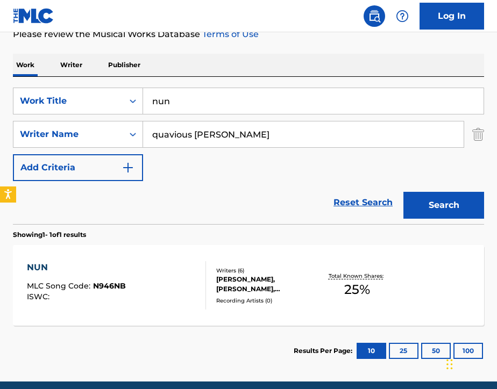
click at [170, 290] on div "NUN MLC Song Code : N946NB ISWC :" at bounding box center [116, 285] width 179 height 48
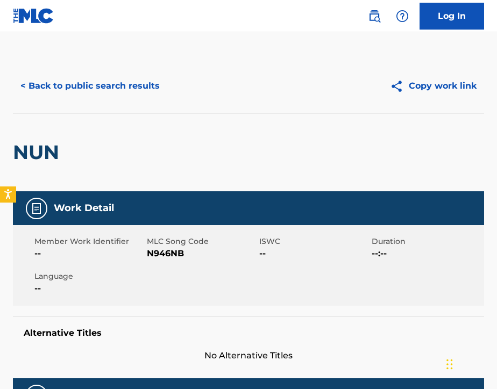
click at [370, 17] on img at bounding box center [374, 16] width 13 height 13
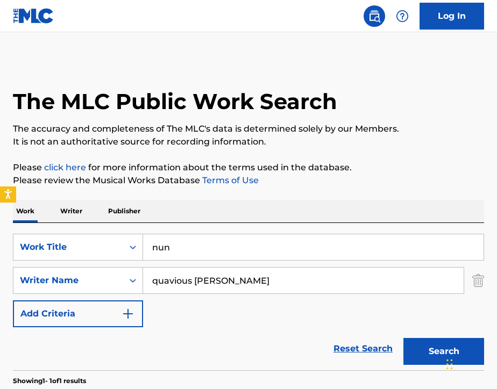
click at [250, 253] on input "nun" at bounding box center [313, 247] width 340 height 26
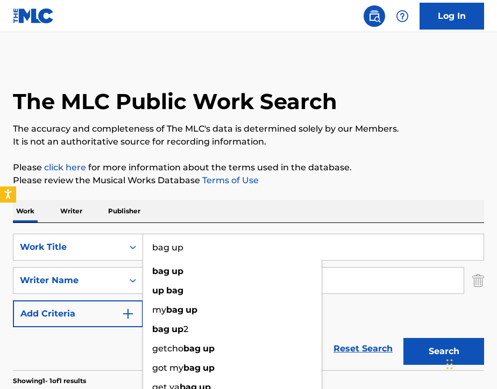
type input "bag up"
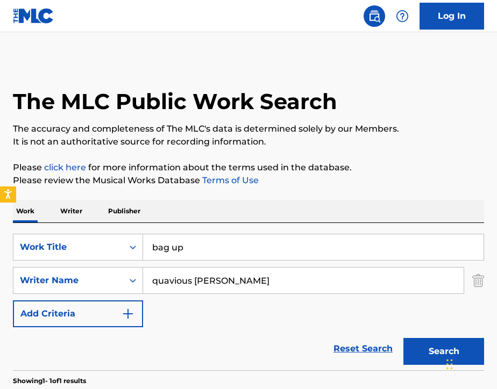
click at [249, 214] on div "Work Writer Publisher" at bounding box center [248, 211] width 471 height 23
click at [278, 285] on input "quavious keyate marshall" at bounding box center [303, 281] width 320 height 26
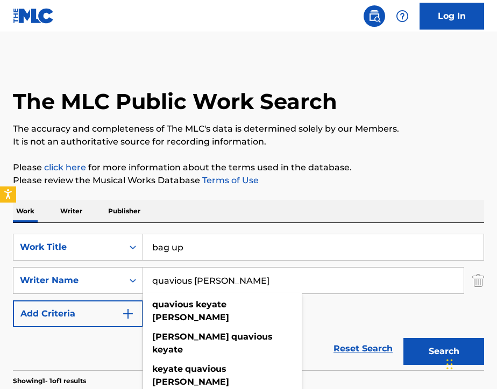
click at [278, 285] on input "quavious keyate marshall" at bounding box center [303, 281] width 320 height 26
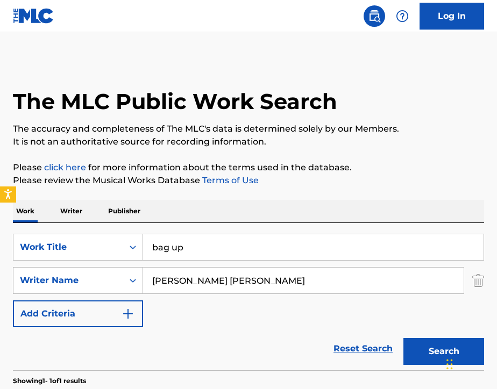
type input "Noah-Louis Randolph Jones"
click at [430, 356] on button "Search" at bounding box center [443, 351] width 81 height 27
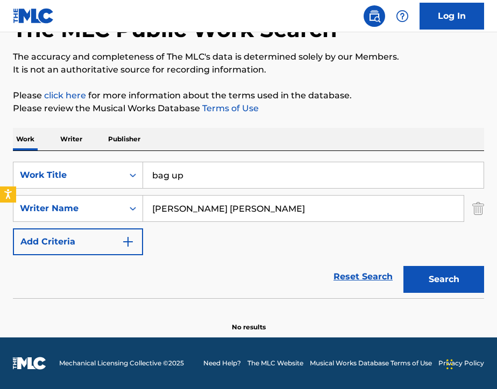
scroll to position [72, 0]
click at [218, 167] on input "bag up" at bounding box center [313, 175] width 340 height 26
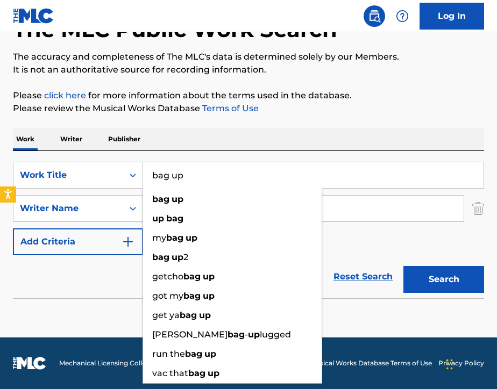
click at [218, 167] on input "bag up" at bounding box center [313, 175] width 340 height 26
type input "a"
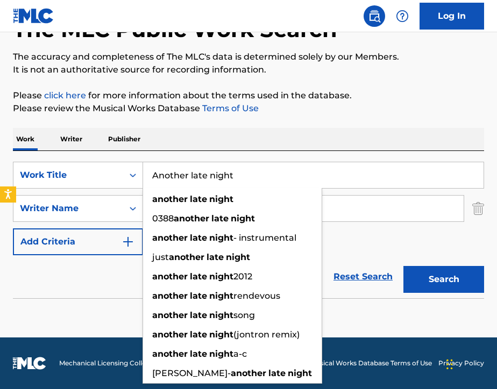
type input "Another late night"
click at [333, 209] on input "Noah-Louis Randolph Jones" at bounding box center [303, 209] width 320 height 26
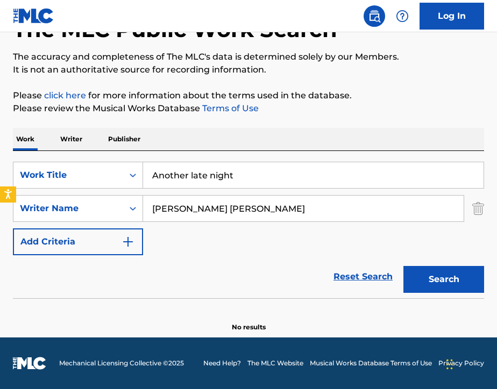
click at [333, 209] on input "Noah-Louis Randolph Jones" at bounding box center [303, 209] width 320 height 26
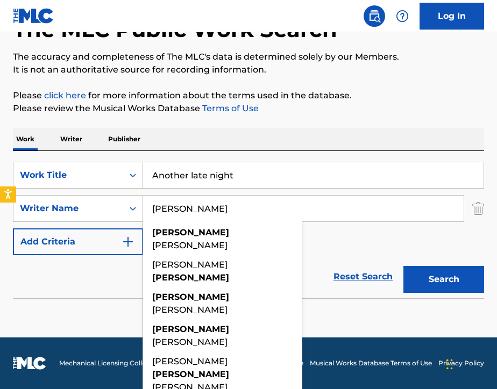
type input "Aubrey"
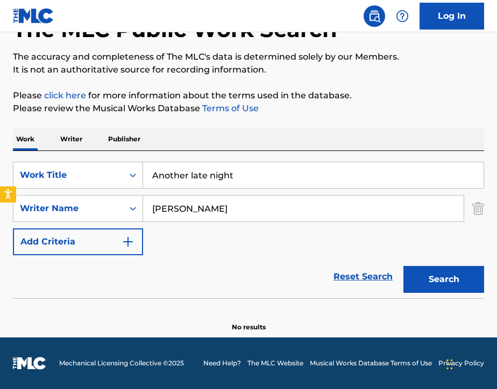
click at [399, 236] on div "SearchWithCriteriab725cf9a-71af-4c87-be64-f53968ad6ac5 Work Title Another late …" at bounding box center [248, 209] width 471 height 94
click at [440, 275] on button "Search" at bounding box center [443, 279] width 81 height 27
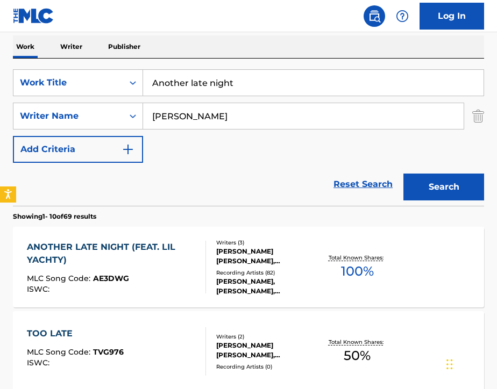
scroll to position [168, 0]
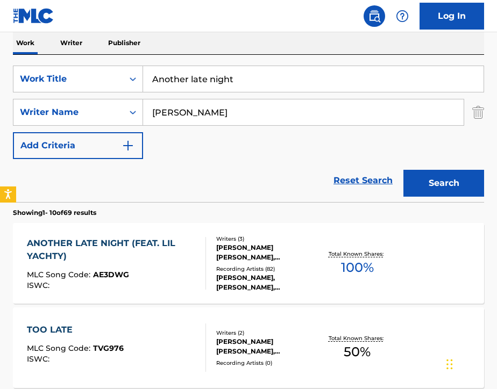
click at [180, 272] on div "MLC Song Code : AE3DWG" at bounding box center [112, 276] width 170 height 11
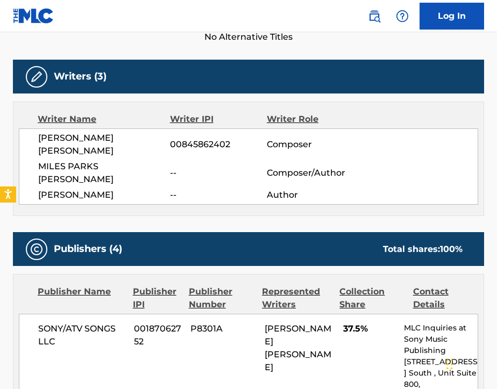
scroll to position [338, 0]
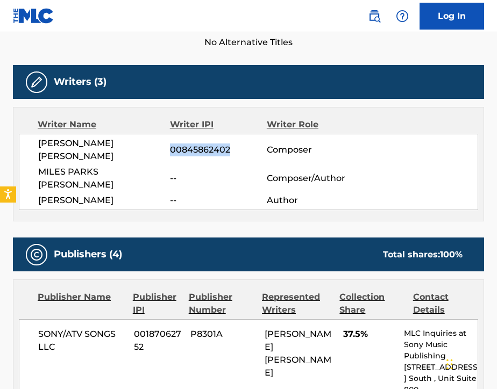
drag, startPoint x: 170, startPoint y: 145, endPoint x: 236, endPoint y: 147, distance: 66.2
click at [236, 147] on span "00845862402" at bounding box center [218, 150] width 97 height 13
copy span "00845862402"
click at [388, 45] on span "No Alternative Titles" at bounding box center [248, 42] width 471 height 13
click at [377, 17] on img at bounding box center [374, 16] width 13 height 13
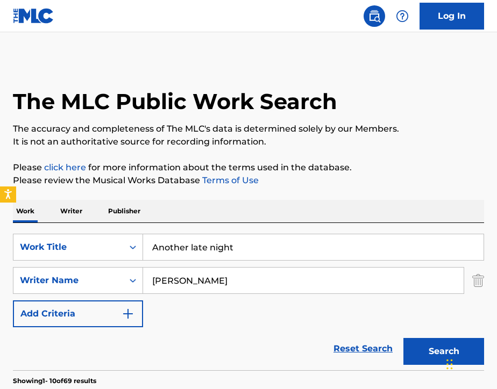
click at [71, 213] on p "Writer" at bounding box center [71, 211] width 28 height 23
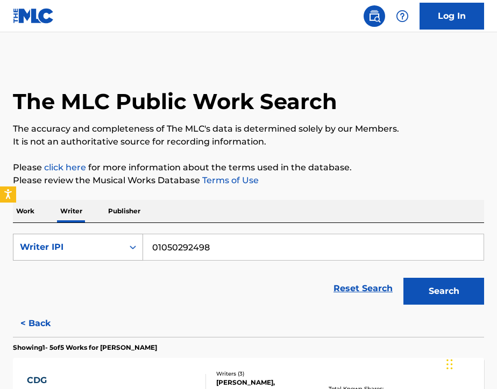
click at [77, 252] on div "Writer IPI" at bounding box center [68, 247] width 97 height 13
click at [241, 249] on input "01050292498" at bounding box center [313, 247] width 340 height 26
paste input "0845862402"
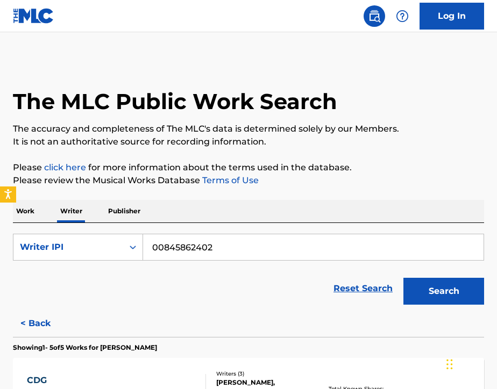
type input "00845862402"
click at [468, 296] on button "Search" at bounding box center [443, 291] width 81 height 27
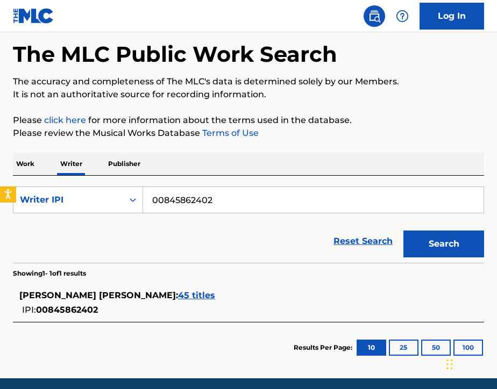
scroll to position [72, 0]
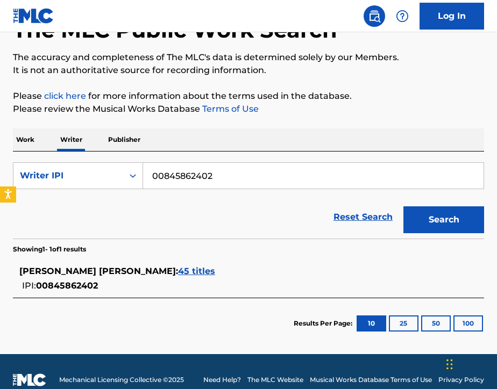
click at [22, 272] on span "DESHAWN TERRY JACKSON :" at bounding box center [98, 271] width 159 height 10
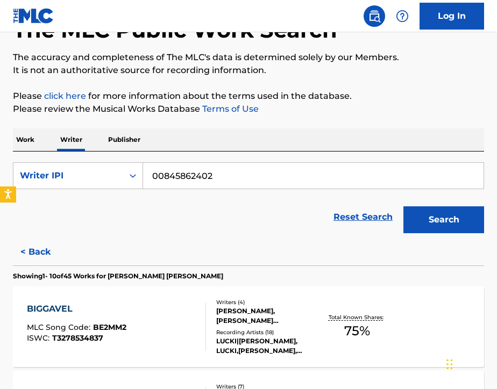
click at [111, 316] on div "BIGGAVEL MLC Song Code : BE2MM2 ISWC : T3278534837" at bounding box center [76, 327] width 99 height 48
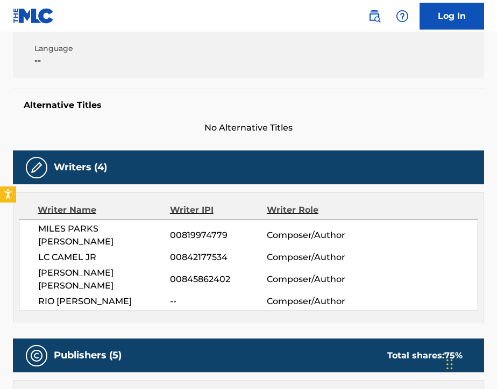
scroll to position [238, 0]
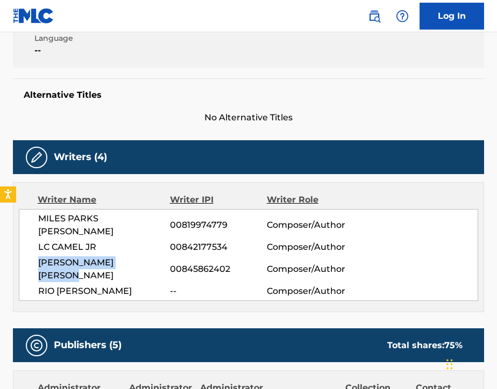
drag, startPoint x: 41, startPoint y: 248, endPoint x: 160, endPoint y: 252, distance: 118.9
click at [160, 256] on span "DESHAWN TERRY JACKSON" at bounding box center [104, 269] width 132 height 26
copy span "DESHAWN TERRY JACKSON"
click at [380, 18] on img at bounding box center [374, 16] width 13 height 13
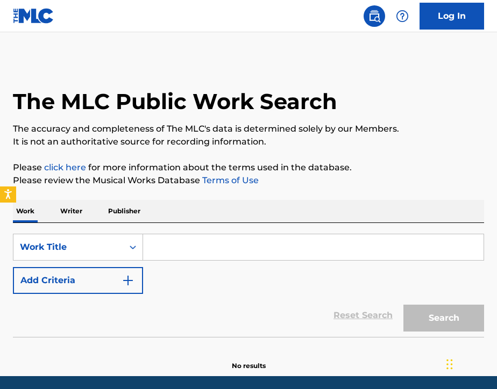
click at [238, 246] on input "Search Form" at bounding box center [313, 247] width 340 height 26
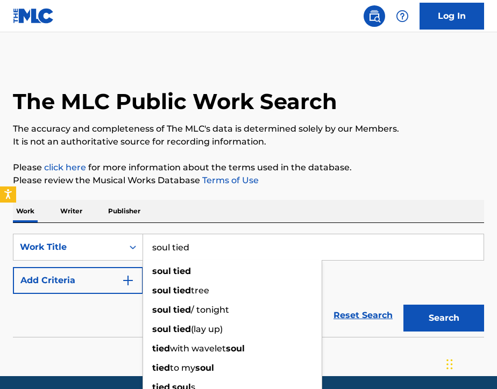
type input "soul tied"
click at [261, 214] on div "Work Writer Publisher" at bounding box center [248, 211] width 471 height 23
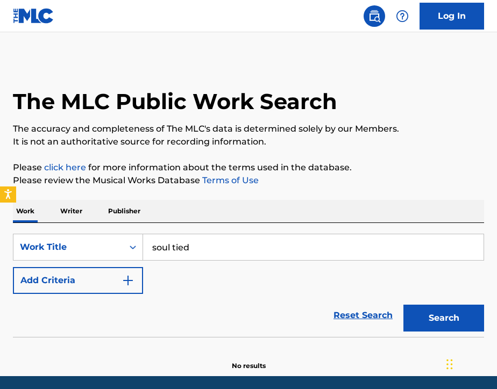
click at [134, 281] on img "Search Form" at bounding box center [128, 280] width 13 height 13
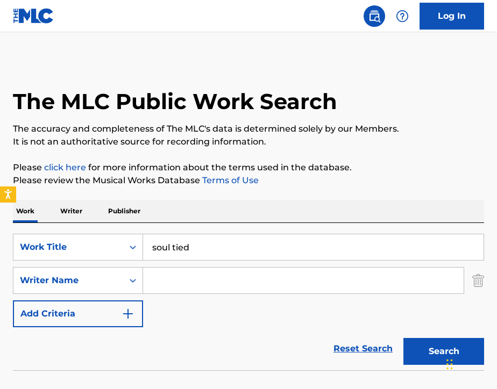
click at [170, 281] on input "Search Form" at bounding box center [303, 281] width 320 height 26
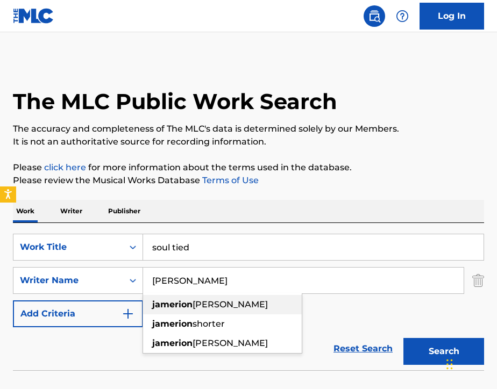
click at [188, 325] on span "jamerion" at bounding box center [172, 324] width 40 height 10
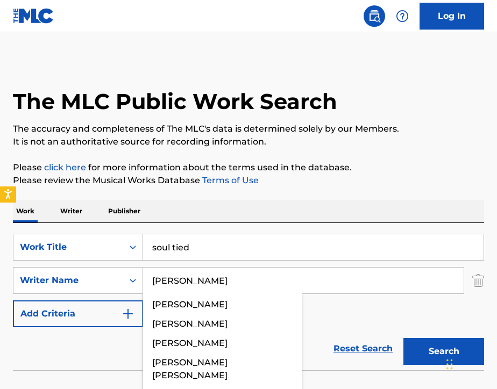
click at [411, 349] on button "Search" at bounding box center [443, 351] width 81 height 27
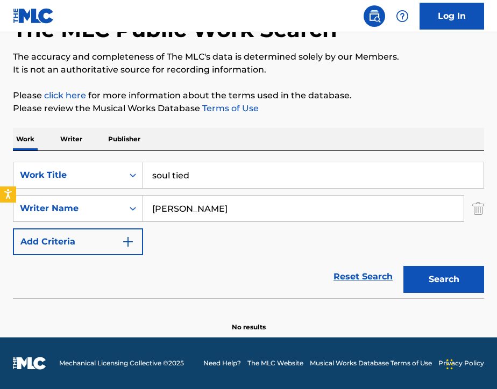
scroll to position [72, 0]
click at [242, 206] on input "jamerion shorter" at bounding box center [303, 209] width 320 height 26
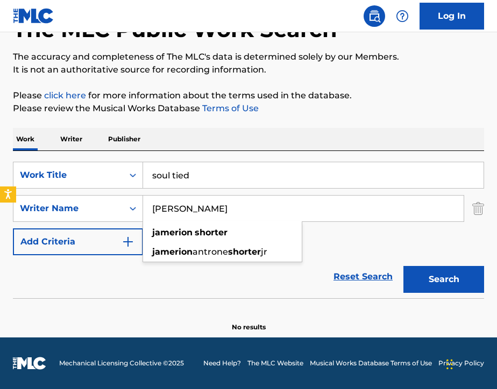
click at [242, 206] on input "jamerion shorter" at bounding box center [303, 209] width 320 height 26
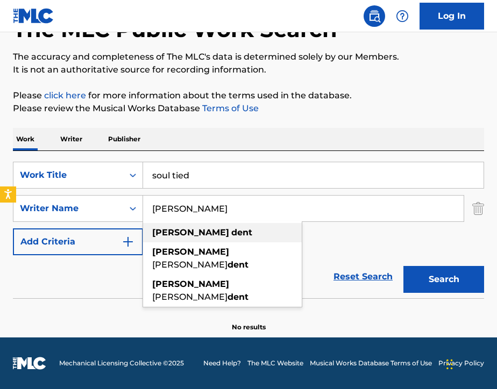
click at [254, 235] on div "maxwell dent" at bounding box center [222, 232] width 159 height 19
type input "maxwell dent"
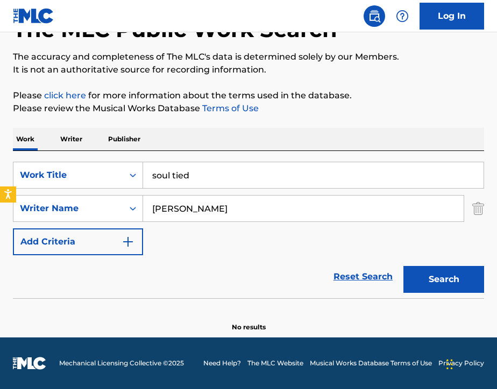
click at [227, 177] on input "soul tied" at bounding box center [313, 175] width 340 height 26
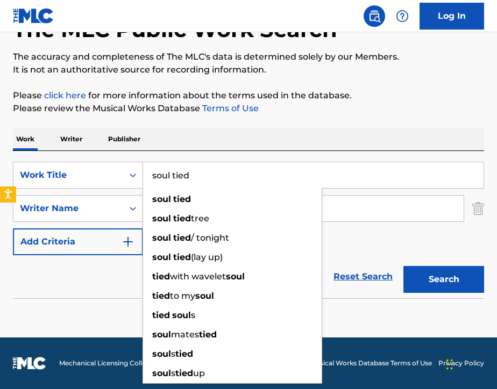
click at [227, 177] on input "soul tied" at bounding box center [313, 175] width 340 height 26
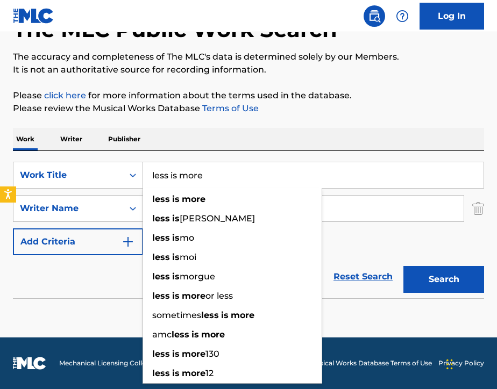
type input "less is more"
click at [336, 134] on div "Work Writer Publisher" at bounding box center [248, 139] width 471 height 23
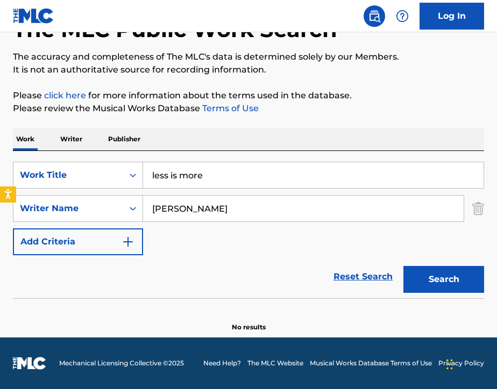
click at [421, 273] on button "Search" at bounding box center [443, 279] width 81 height 27
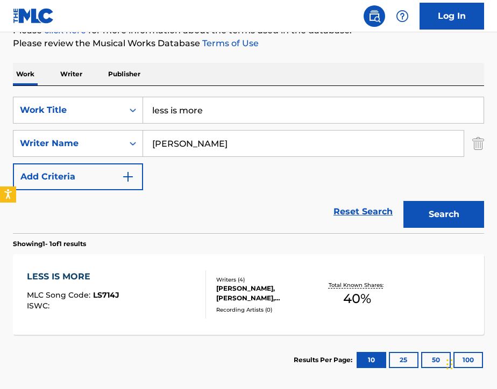
scroll to position [149, 0]
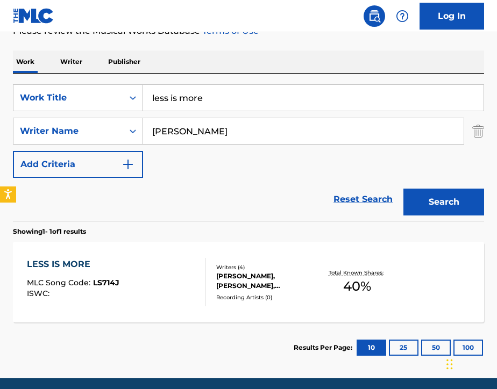
click at [183, 278] on div "LESS IS MORE MLC Song Code : LS714J ISWC :" at bounding box center [116, 282] width 179 height 48
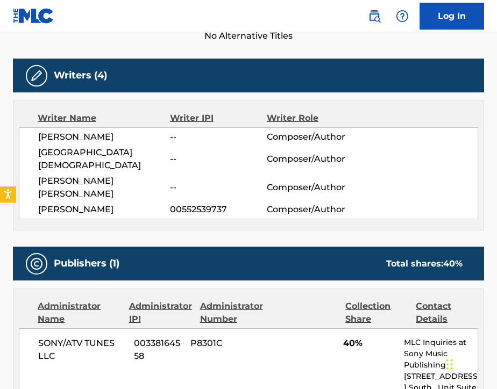
scroll to position [317, 0]
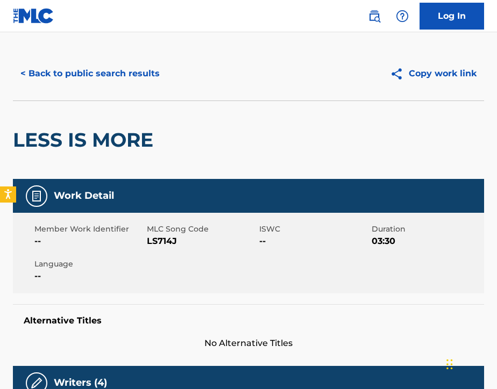
click at [61, 67] on button "< Back to public search results" at bounding box center [90, 73] width 154 height 27
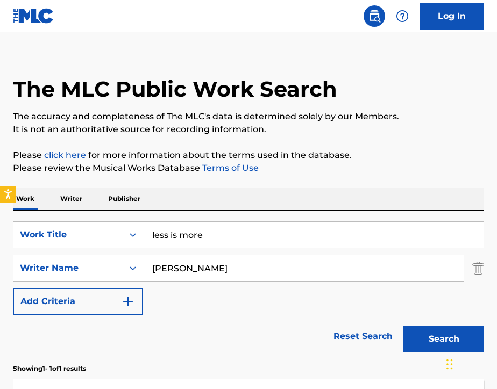
scroll to position [129, 0]
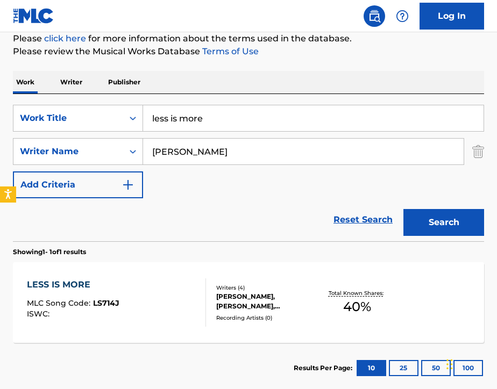
click at [223, 115] on input "less is more" at bounding box center [313, 118] width 340 height 26
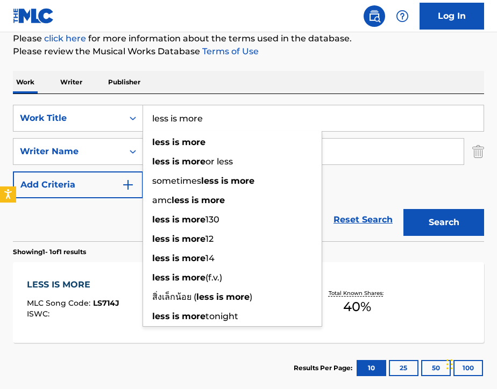
click at [223, 115] on input "less is more" at bounding box center [313, 118] width 340 height 26
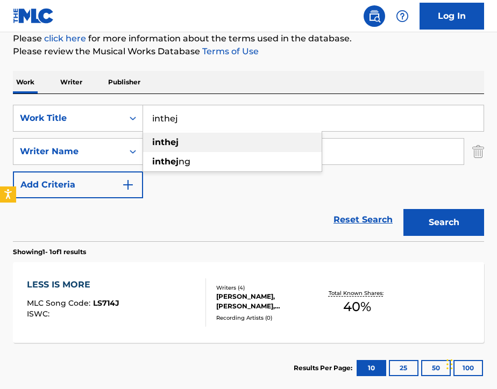
type input "inthej"
click at [209, 140] on div "inthej" at bounding box center [232, 142] width 178 height 19
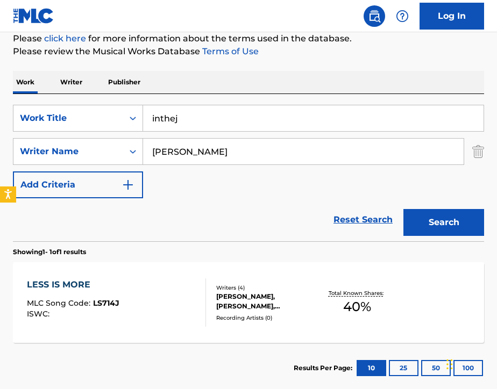
click at [436, 228] on button "Search" at bounding box center [443, 222] width 81 height 27
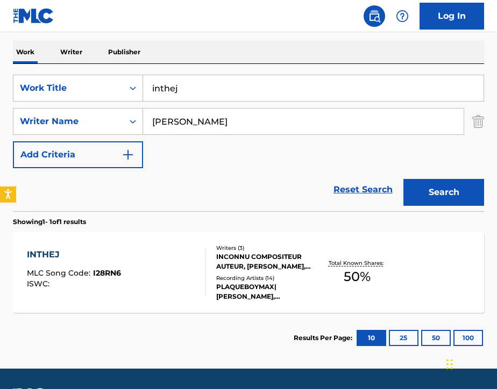
scroll to position [160, 0]
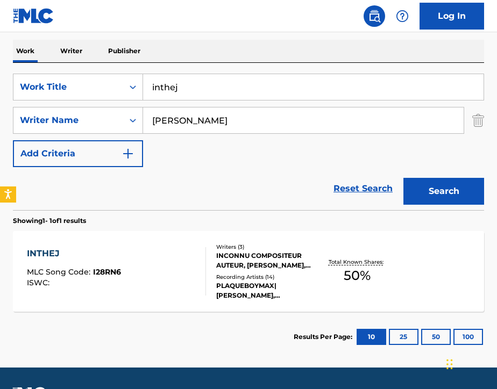
click at [134, 284] on div "INTHEJ MLC Song Code : I28RN6 ISWC :" at bounding box center [116, 271] width 179 height 48
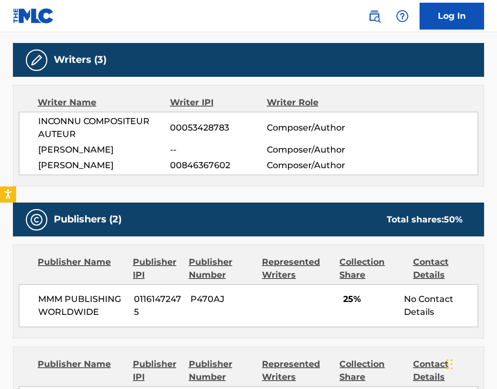
scroll to position [347, 0]
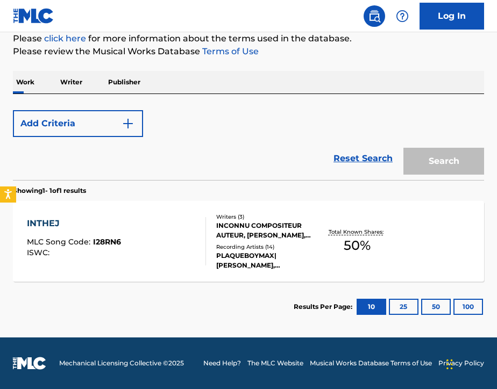
scroll to position [129, 0]
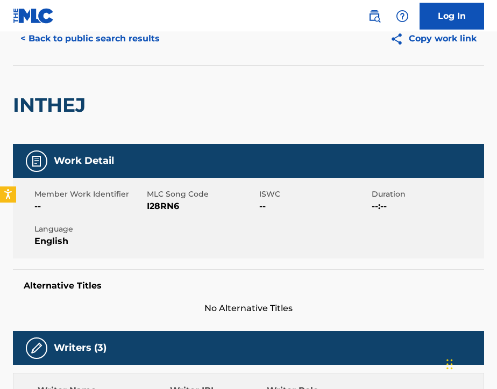
scroll to position [30, 0]
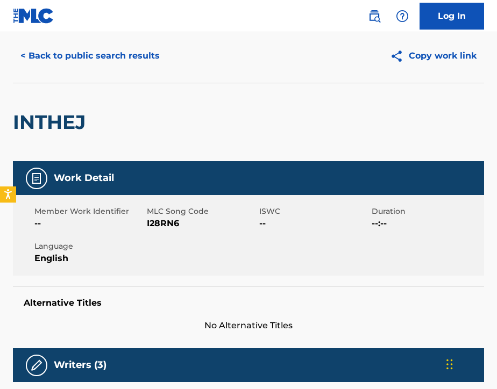
click at [92, 53] on button "< Back to public search results" at bounding box center [90, 55] width 154 height 27
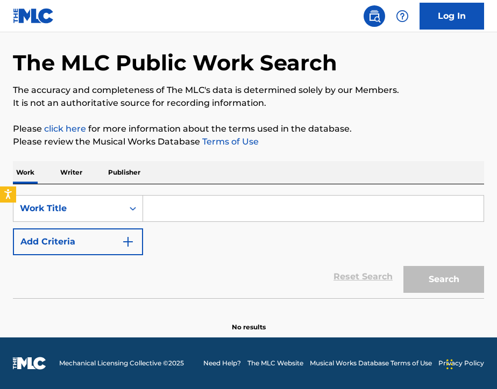
scroll to position [39, 0]
click at [227, 208] on input "Search Form" at bounding box center [313, 209] width 340 height 26
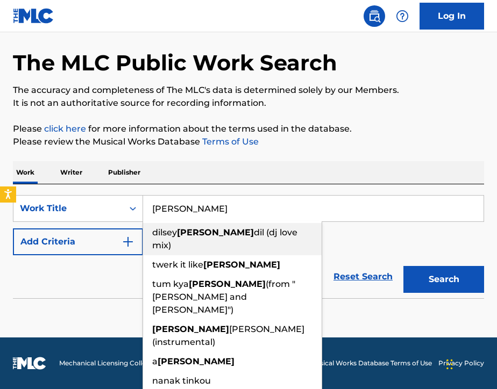
type input "miley"
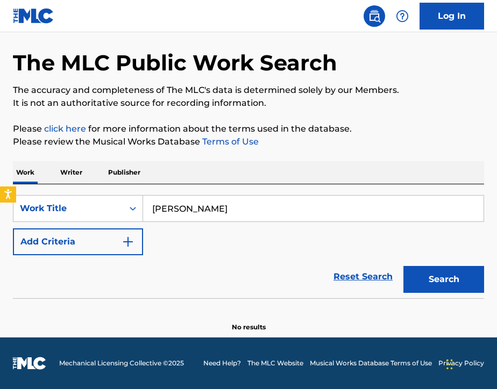
click at [116, 232] on button "Add Criteria" at bounding box center [78, 241] width 130 height 27
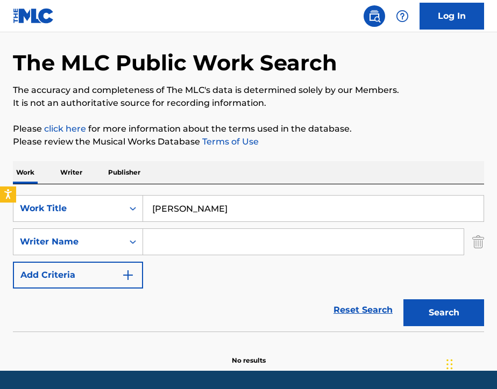
click at [183, 243] on input "Search Form" at bounding box center [303, 242] width 320 height 26
click at [415, 319] on button "Search" at bounding box center [443, 312] width 81 height 27
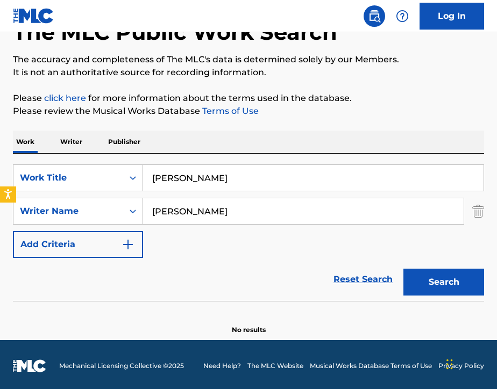
scroll to position [68, 0]
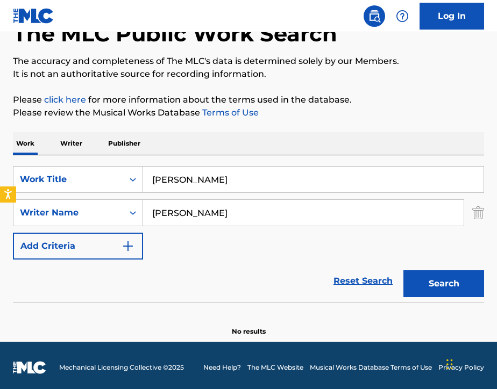
click at [199, 217] on input "josh d" at bounding box center [303, 213] width 320 height 26
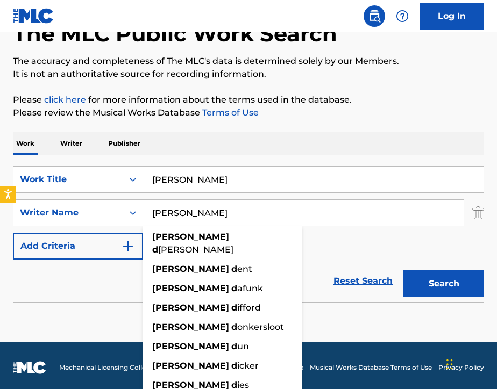
click at [199, 217] on input "josh d" at bounding box center [303, 213] width 320 height 26
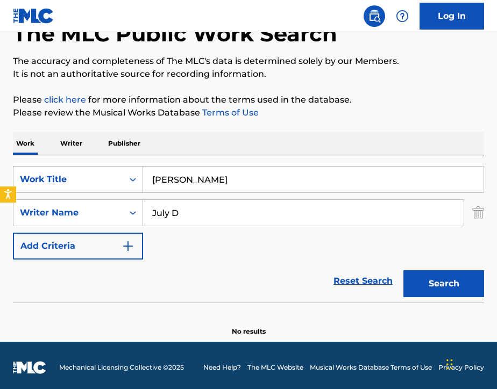
click at [169, 215] on input "July D" at bounding box center [303, 213] width 320 height 26
type input "Julz D"
click at [447, 285] on button "Search" at bounding box center [443, 283] width 81 height 27
click at [188, 173] on input "miley" at bounding box center [313, 180] width 340 height 26
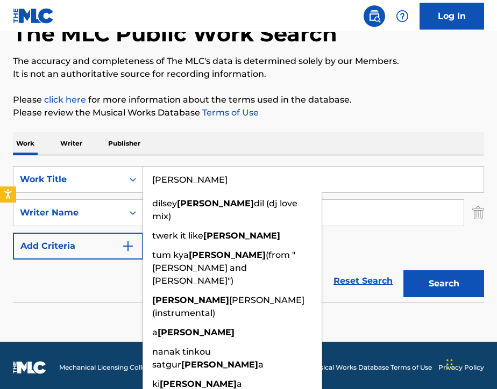
click at [188, 173] on input "miley" at bounding box center [313, 180] width 340 height 26
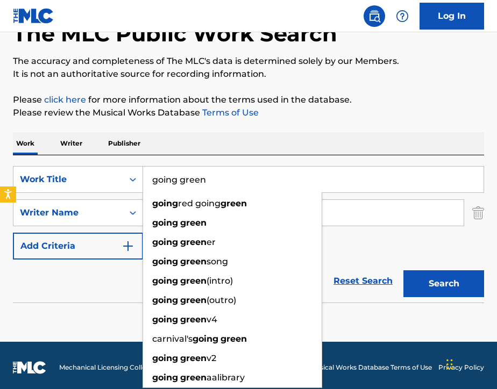
type input "going green"
click at [213, 138] on div "Work Writer Publisher" at bounding box center [248, 143] width 471 height 23
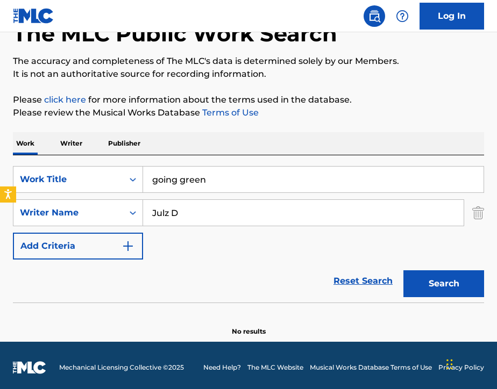
click at [206, 218] on input "Julz D" at bounding box center [303, 213] width 320 height 26
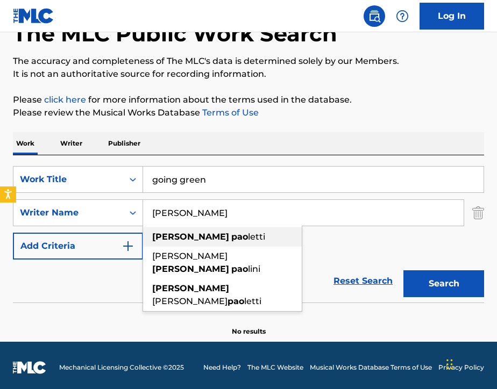
click at [248, 239] on span "letti" at bounding box center [256, 237] width 17 height 10
type input "dominic paoletti"
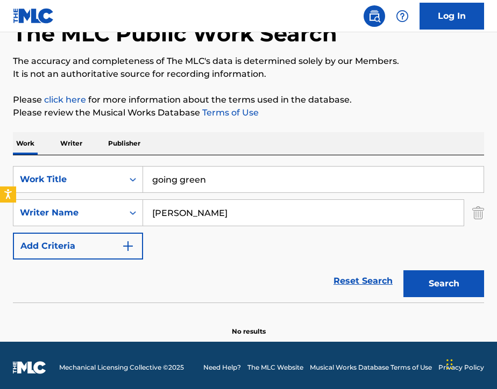
click at [420, 280] on button "Search" at bounding box center [443, 283] width 81 height 27
click at [163, 3] on nav "Log In" at bounding box center [248, 16] width 497 height 32
